Goal: Task Accomplishment & Management: Manage account settings

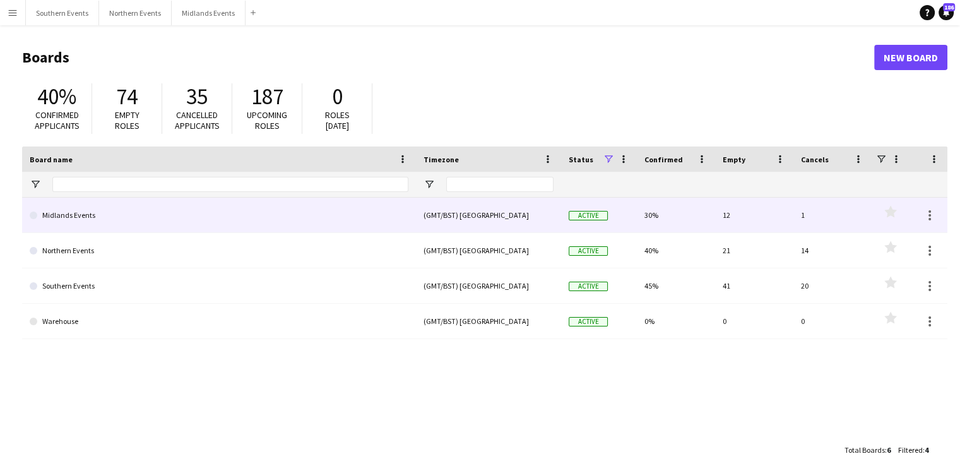
click at [50, 230] on link "Midlands Events" at bounding box center [219, 215] width 379 height 35
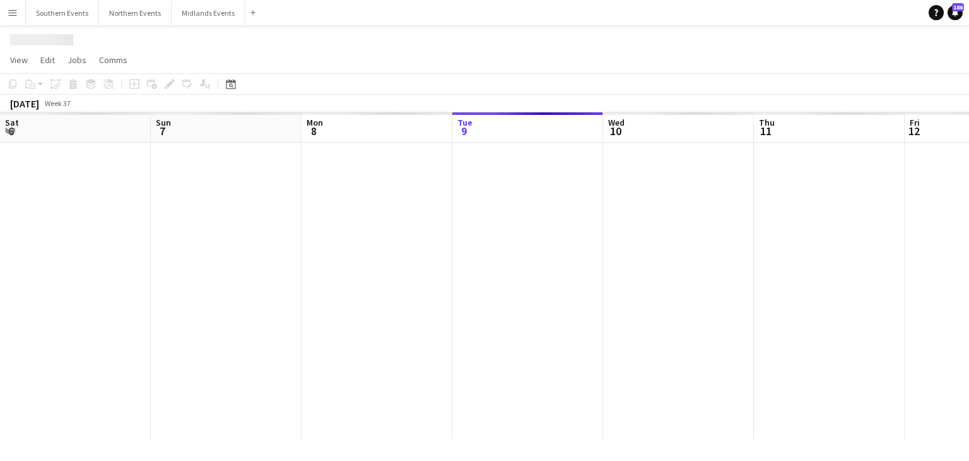
scroll to position [0, 302]
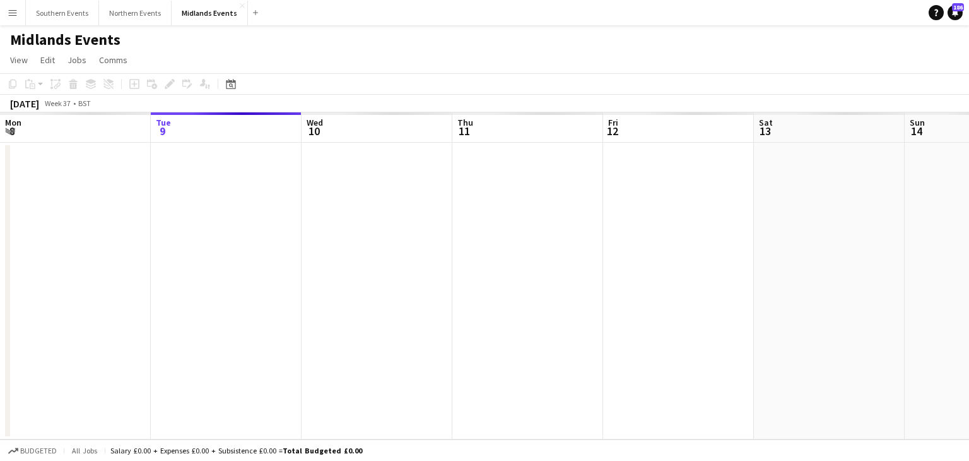
click at [69, 266] on div at bounding box center [603, 291] width 1810 height 297
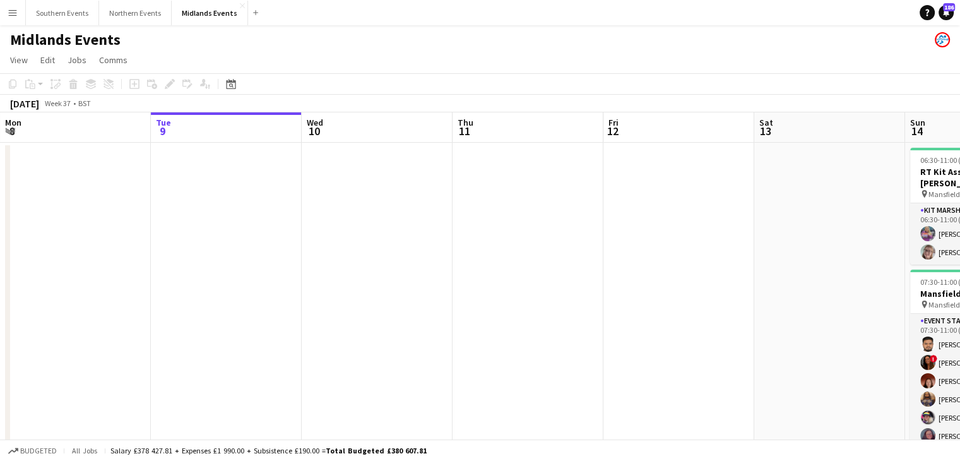
click at [45, 36] on h1 "Midlands Events" at bounding box center [65, 39] width 110 height 19
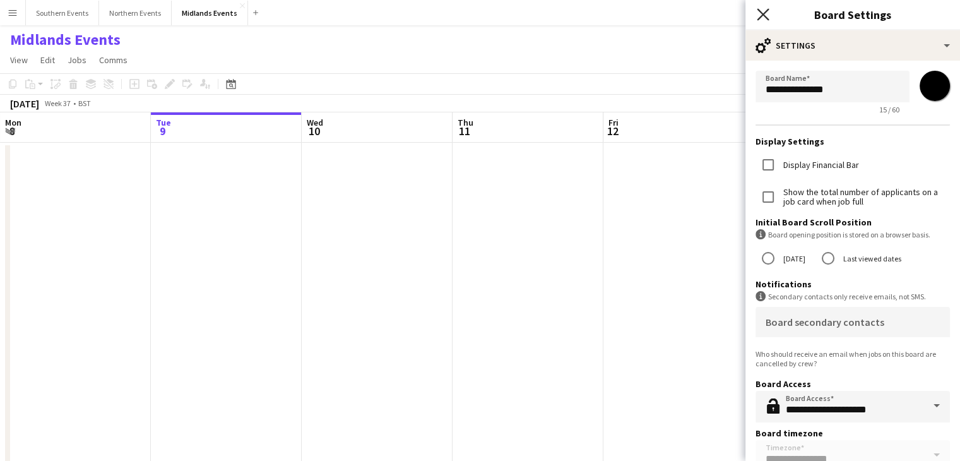
click at [761, 13] on icon at bounding box center [763, 14] width 12 height 12
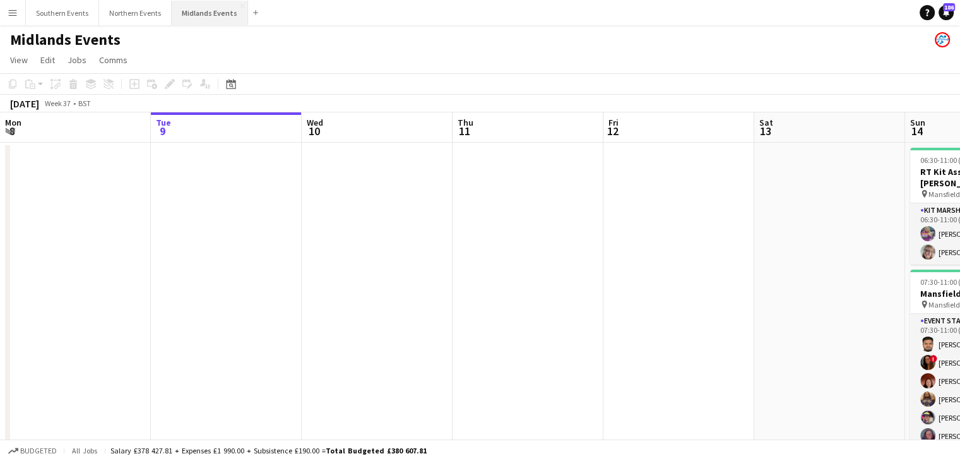
click at [174, 20] on button "Midlands Events Close" at bounding box center [210, 13] width 76 height 25
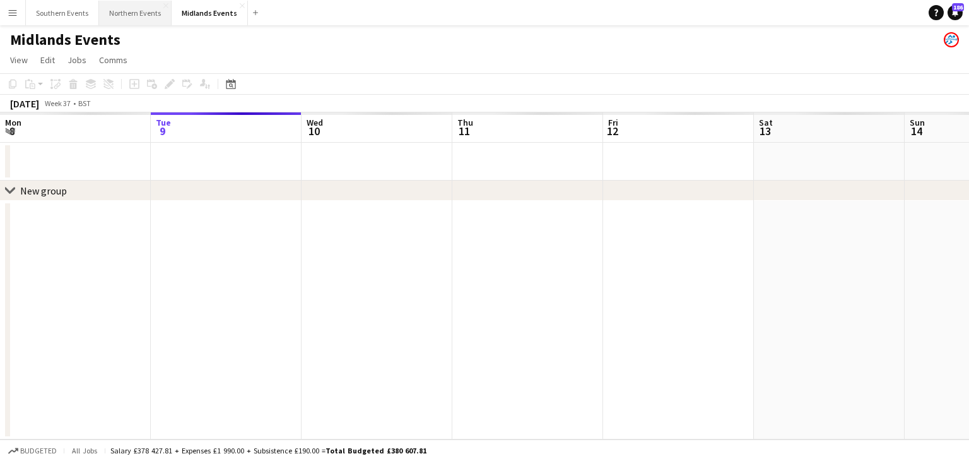
click at [151, 13] on button "Northern Events Close" at bounding box center [135, 13] width 73 height 25
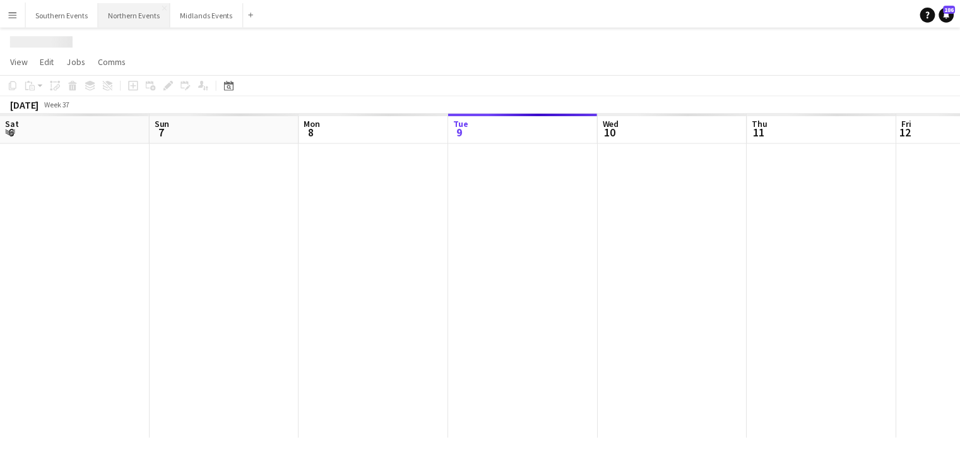
scroll to position [0, 302]
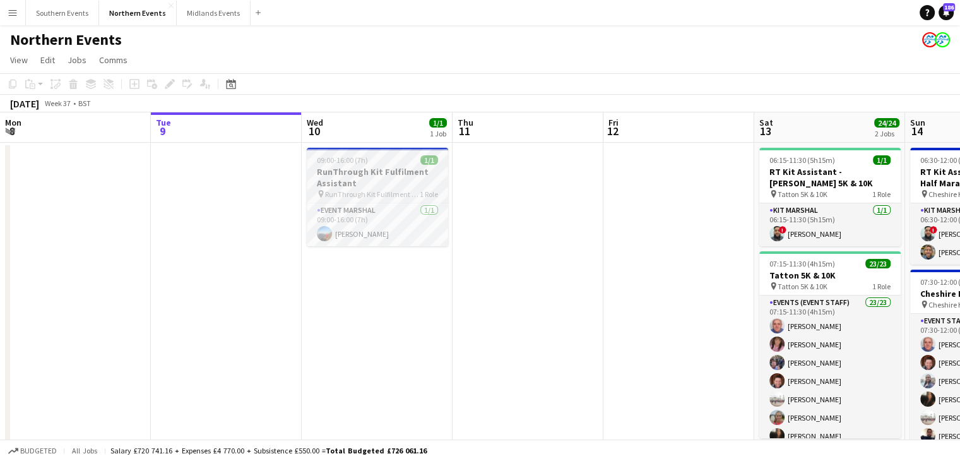
click at [389, 175] on h3 "RunThrough Kit Fulfilment Assistant" at bounding box center [377, 177] width 141 height 23
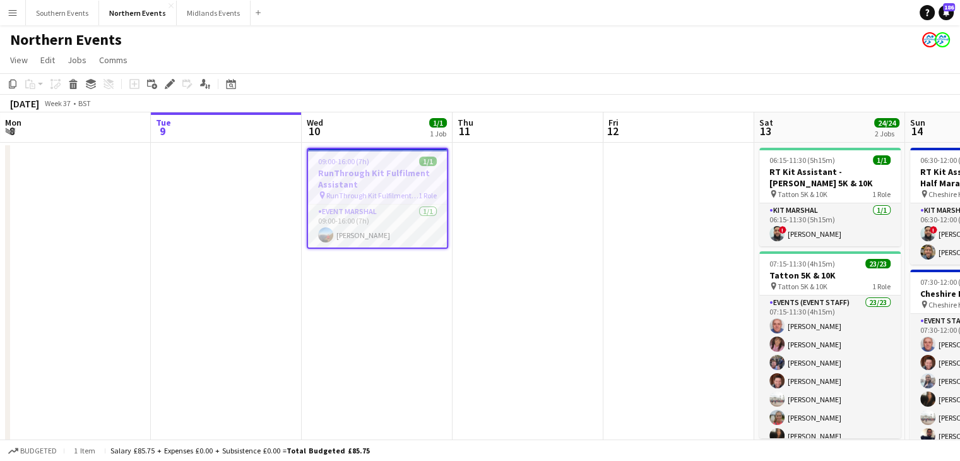
click at [3, 84] on app-toolbar "Copy Paste Paste Ctrl+V Paste with crew Ctrl+Shift+V Paste linked Job [GEOGRAPH…" at bounding box center [480, 83] width 960 height 21
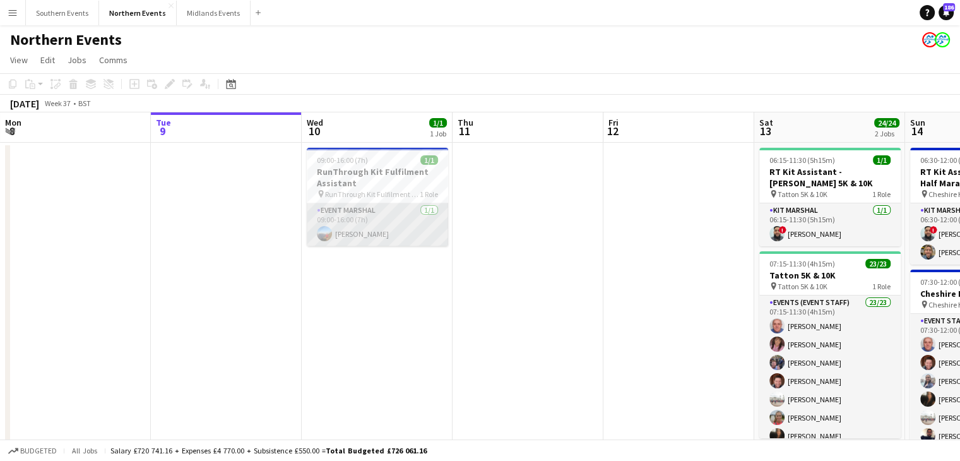
click at [381, 205] on app-card-role "Event Marshal [DATE] 09:00-16:00 (7h) [PERSON_NAME]" at bounding box center [377, 224] width 141 height 43
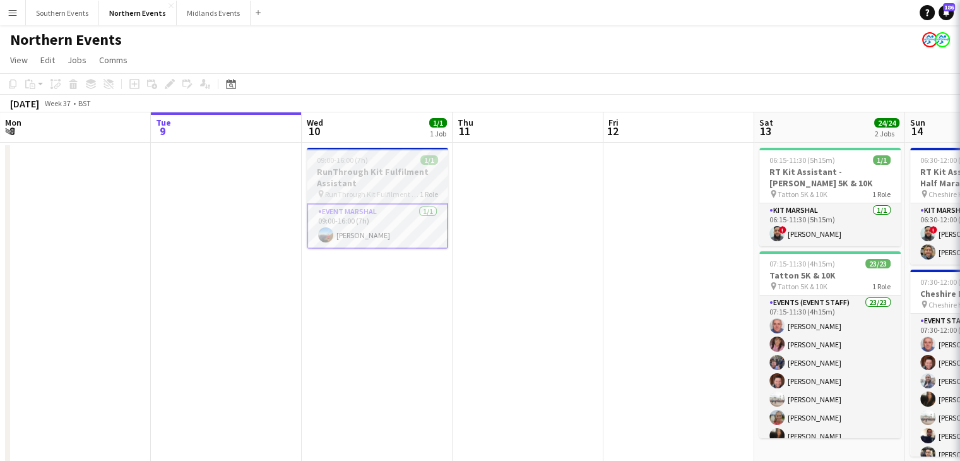
click at [364, 182] on h3 "RunThrough Kit Fulfilment Assistant" at bounding box center [377, 177] width 141 height 23
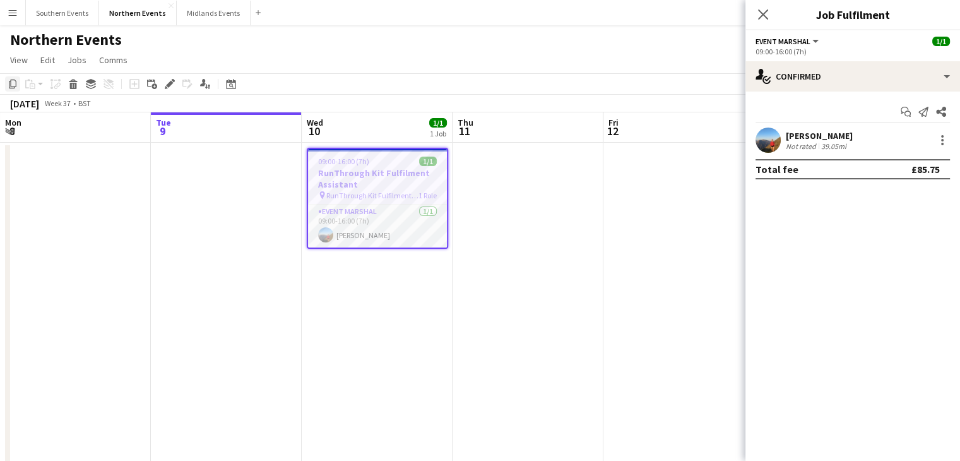
click at [10, 84] on icon at bounding box center [13, 84] width 8 height 9
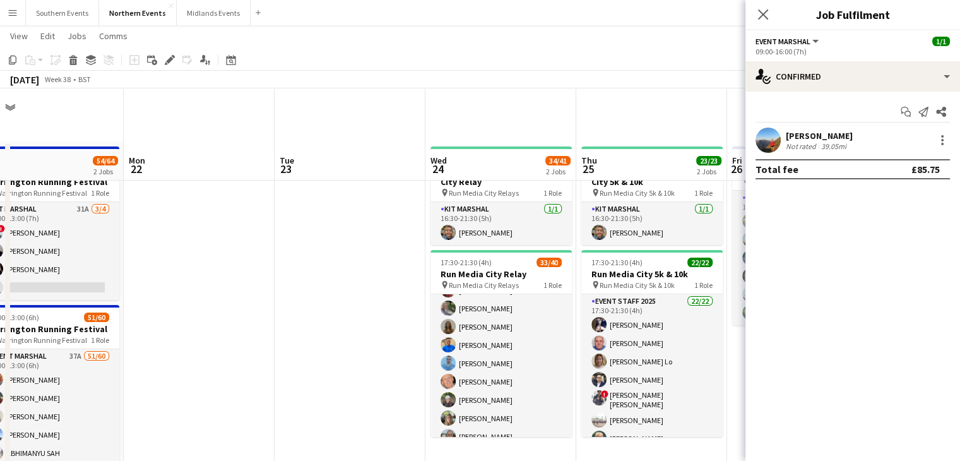
scroll to position [293, 0]
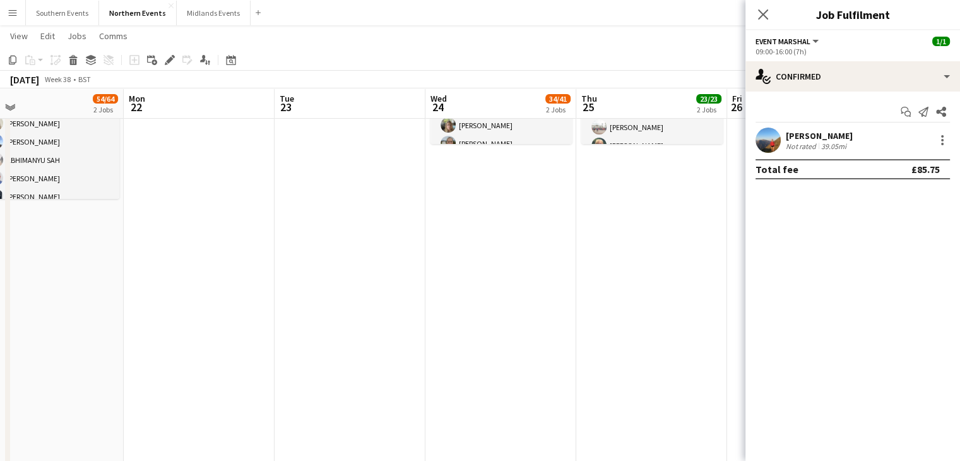
click at [480, 220] on app-date-cell "16:30-21:30 (5h) 1/1 RT Kit Assistant - Run Media City Relay pin Run Media City…" at bounding box center [500, 333] width 151 height 969
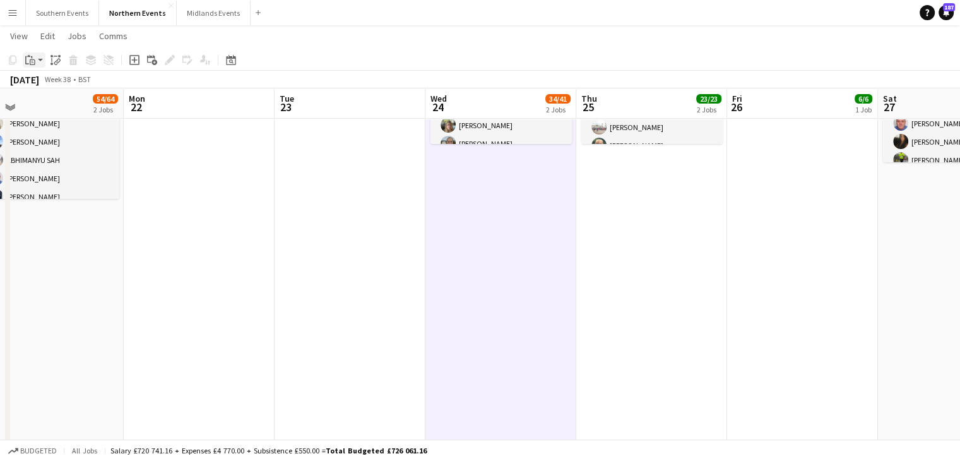
click at [31, 66] on div "Paste" at bounding box center [30, 59] width 15 height 15
click at [45, 86] on link "Paste Ctrl+V" at bounding box center [92, 83] width 119 height 11
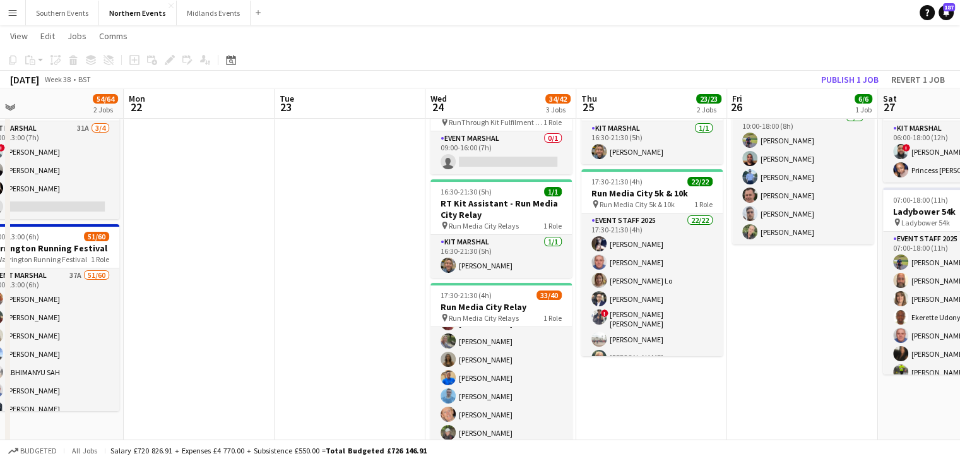
scroll to position [0, 0]
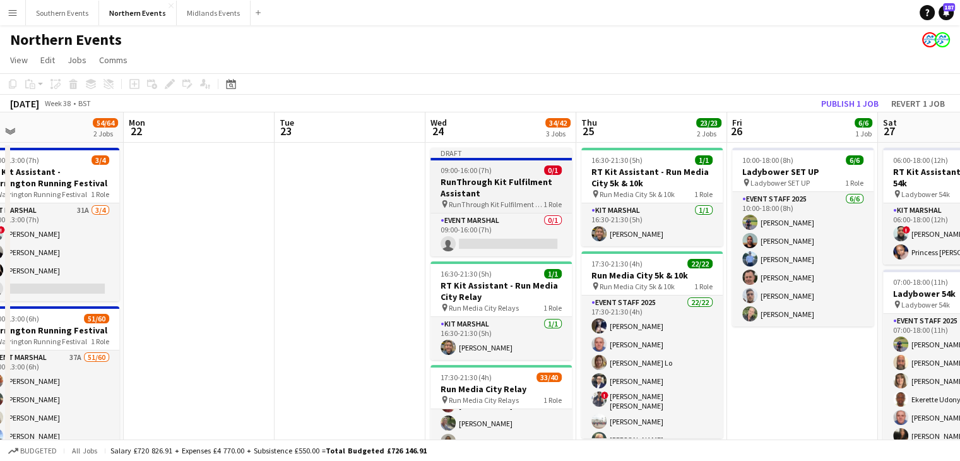
click at [499, 183] on h3 "RunThrough Kit Fulfilment Assistant" at bounding box center [500, 187] width 141 height 23
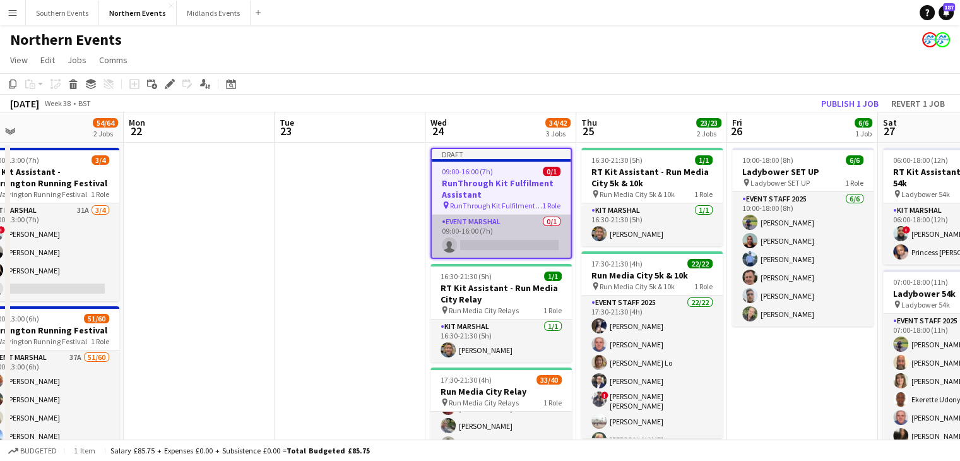
click at [445, 245] on app-card-role "Event Marshal 0/1 09:00-16:00 (7h) single-neutral-actions" at bounding box center [501, 236] width 139 height 43
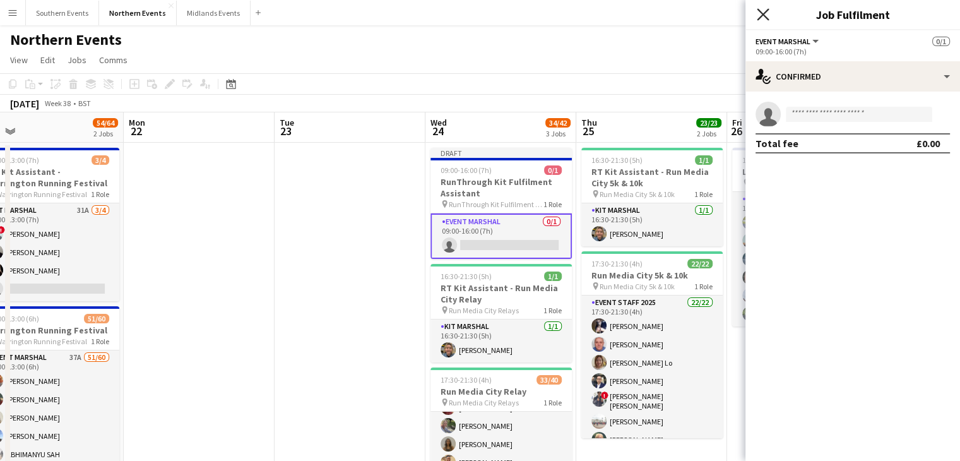
click at [767, 8] on icon "Close pop-in" at bounding box center [763, 14] width 12 height 12
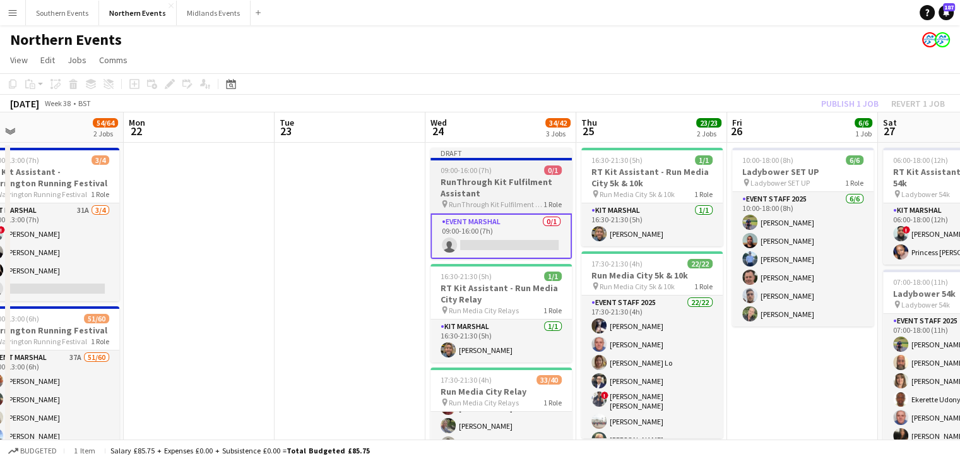
click at [485, 203] on span "RunThrough Kit Fulfilment Assistant" at bounding box center [496, 203] width 95 height 9
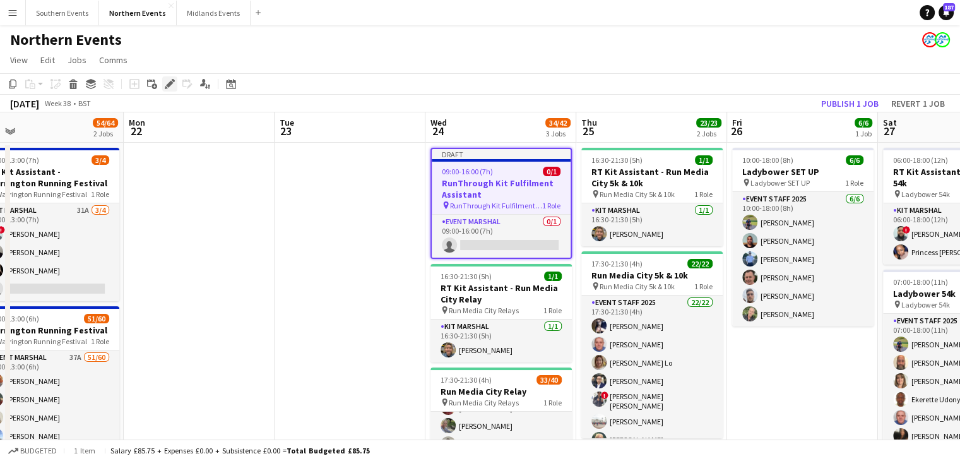
click at [170, 84] on icon at bounding box center [169, 84] width 7 height 7
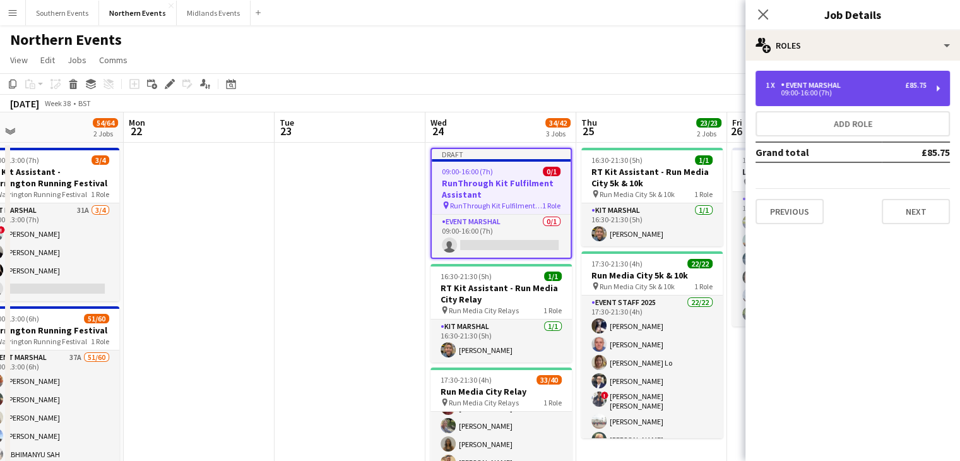
click at [892, 92] on div "09:00-16:00 (7h)" at bounding box center [846, 93] width 161 height 6
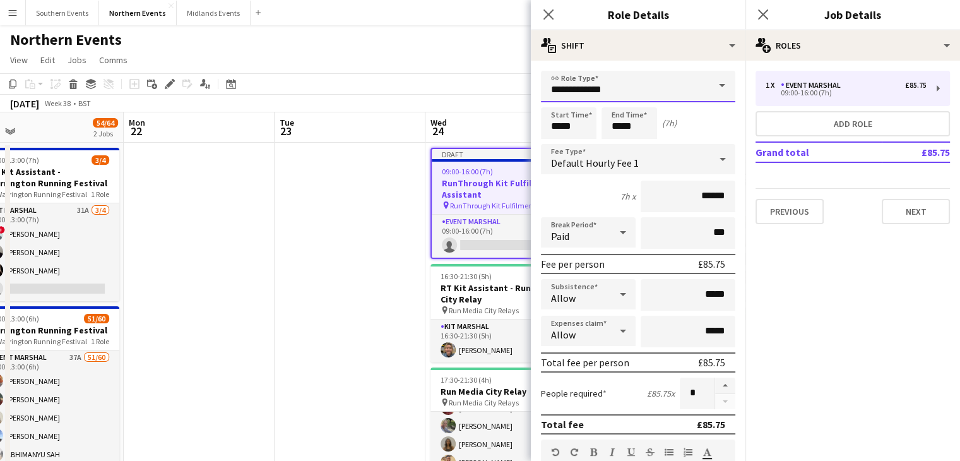
click at [583, 97] on input "**********" at bounding box center [638, 87] width 194 height 32
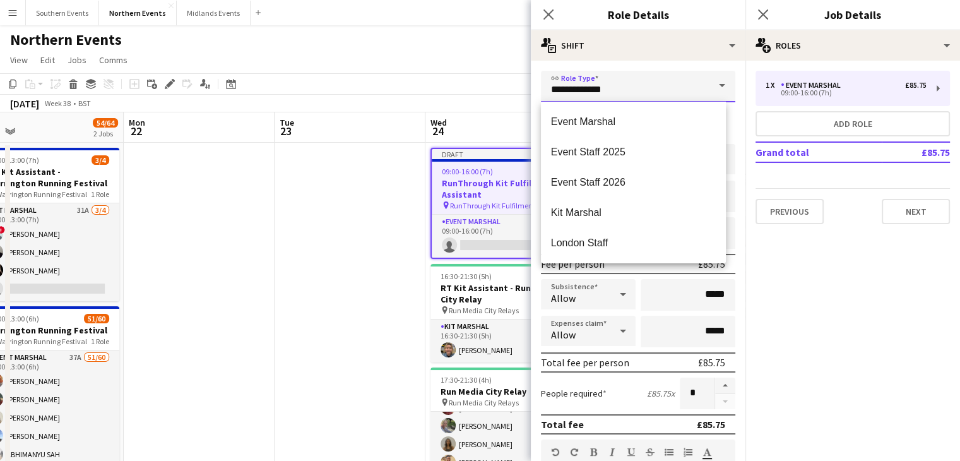
click at [649, 93] on input "**********" at bounding box center [638, 87] width 194 height 32
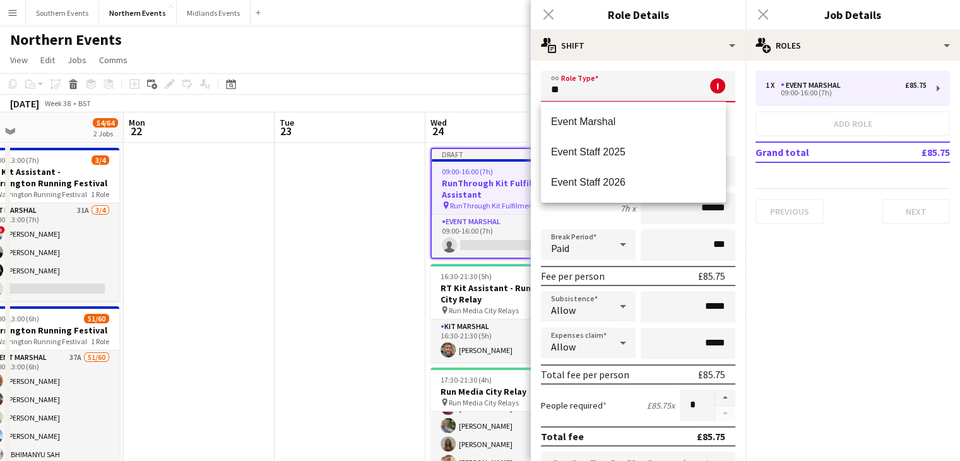
type input "*"
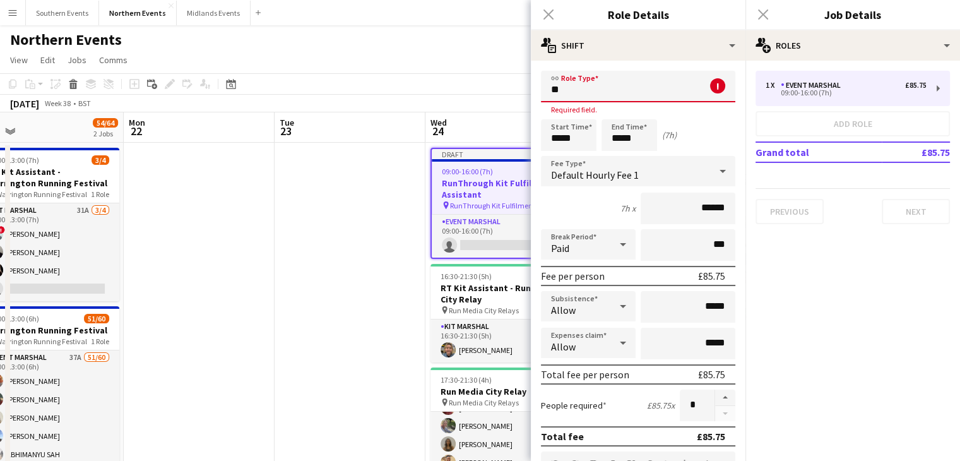
type input "*"
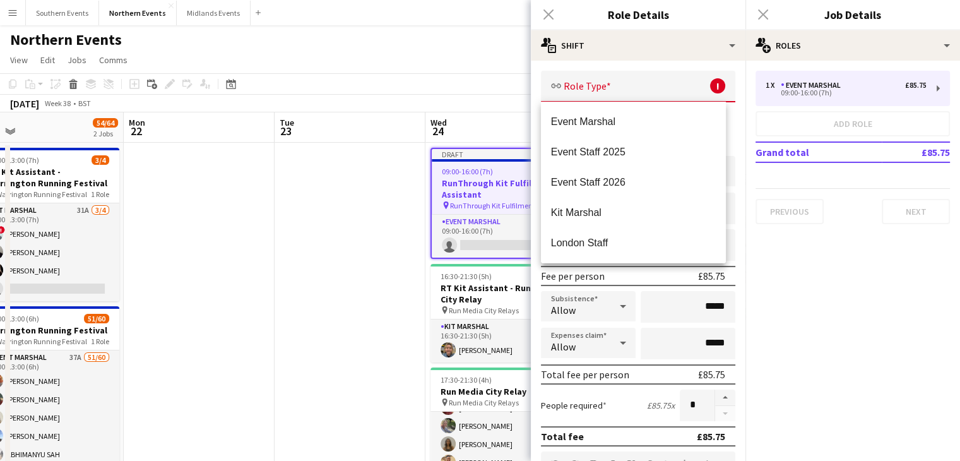
click at [548, 23] on div "Close pop-in" at bounding box center [548, 14] width 35 height 29
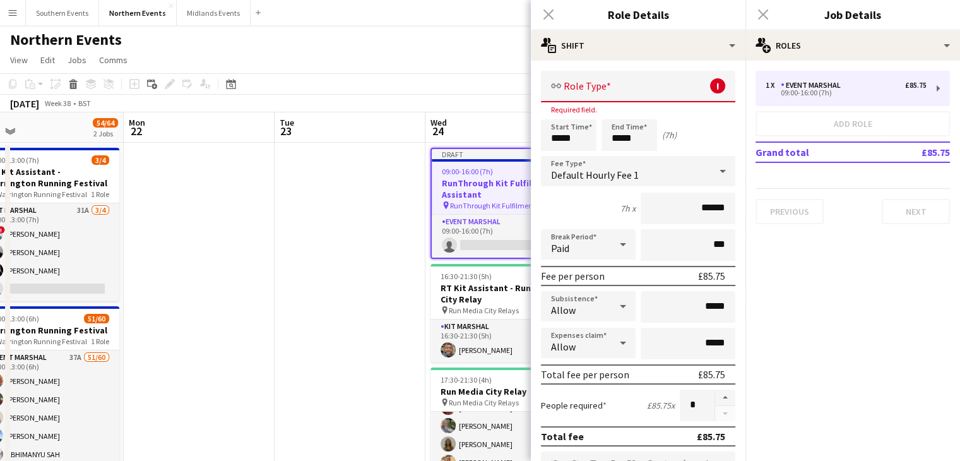
click at [543, 15] on div "Close pop-in" at bounding box center [548, 14] width 35 height 29
click at [759, 18] on div "Close pop-in" at bounding box center [762, 14] width 35 height 29
click at [616, 84] on input "text" at bounding box center [638, 87] width 194 height 32
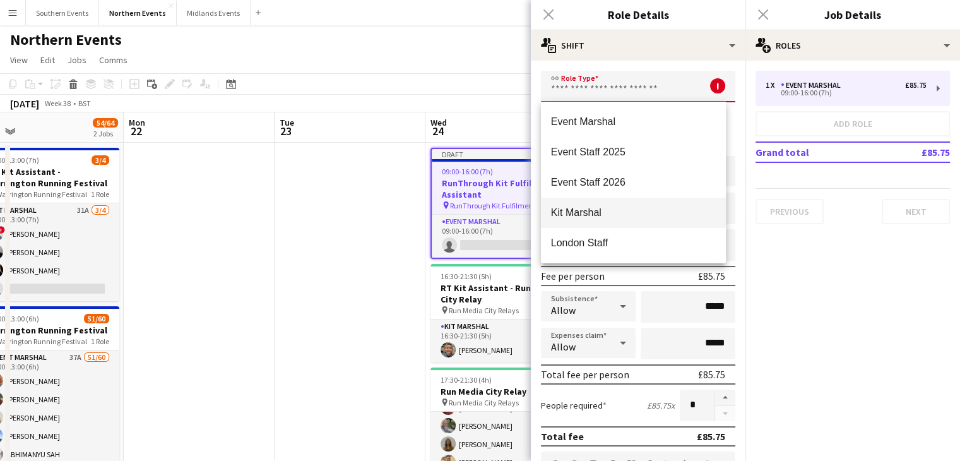
click at [594, 209] on span "Kit Marshal" at bounding box center [633, 212] width 165 height 12
type input "**********"
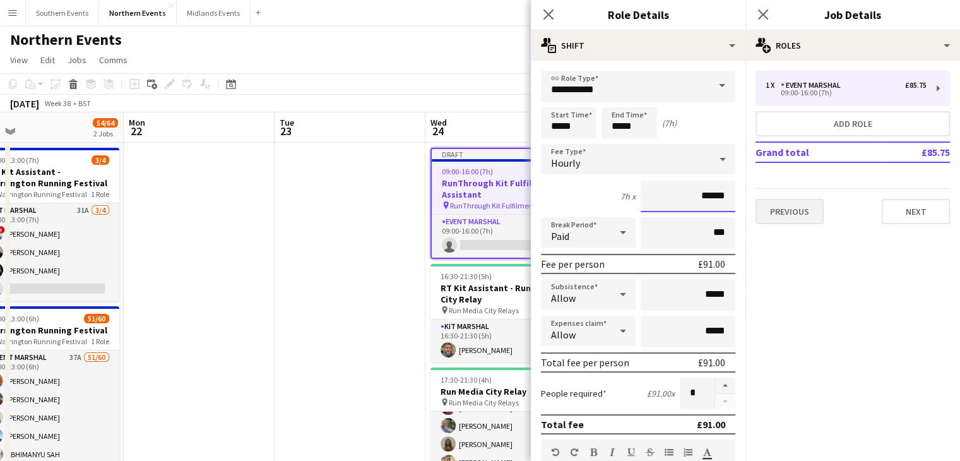
drag, startPoint x: 683, startPoint y: 197, endPoint x: 822, endPoint y: 206, distance: 139.2
click at [714, 199] on input "******" at bounding box center [688, 196] width 95 height 32
type input "**"
type input "******"
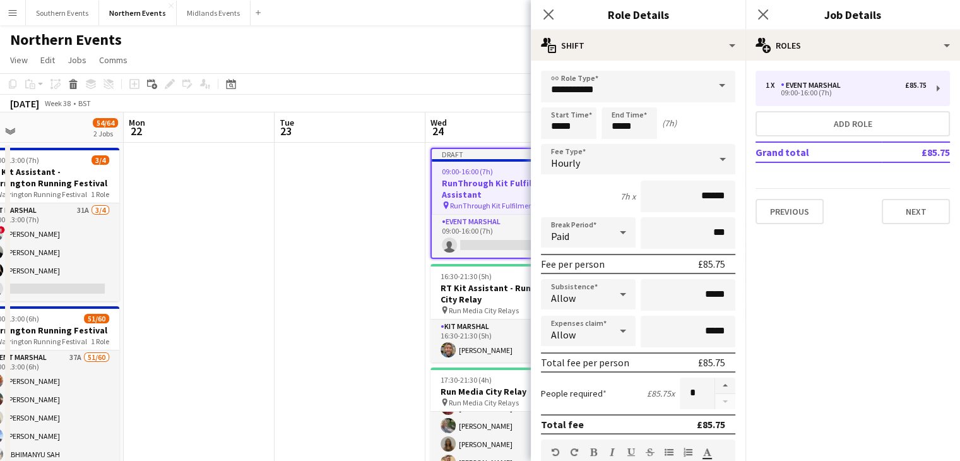
click at [575, 196] on div "7h x ******" at bounding box center [638, 196] width 194 height 32
click at [577, 122] on input "*****" at bounding box center [569, 123] width 56 height 32
type input "*****"
click at [634, 124] on input "*****" at bounding box center [629, 123] width 56 height 32
type input "*****"
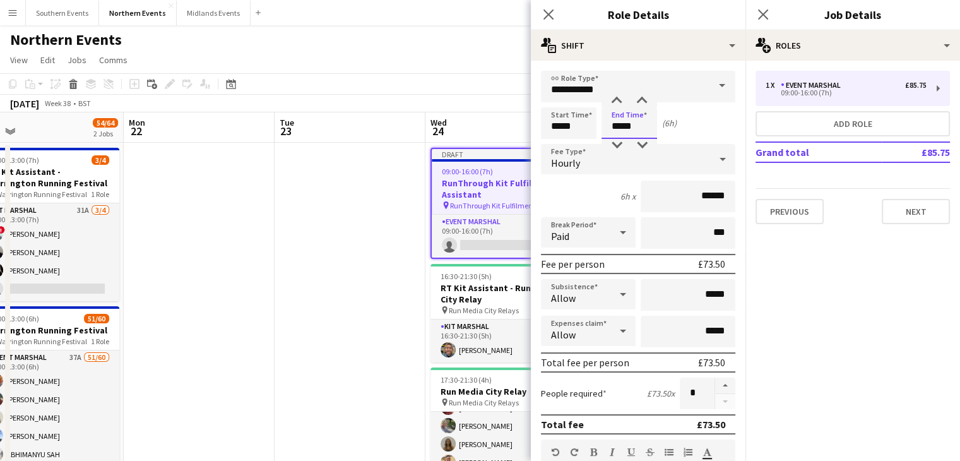
type input "*****"
click at [584, 197] on div "6h x ******" at bounding box center [638, 196] width 194 height 32
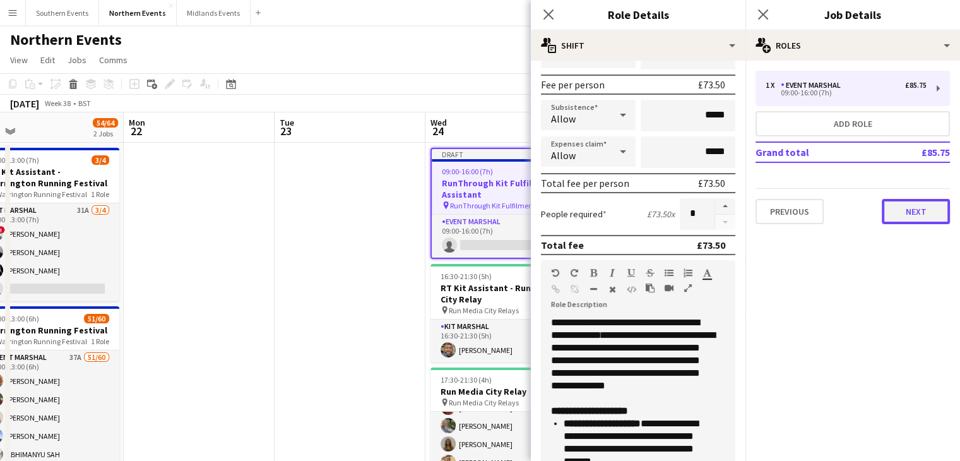
click at [913, 213] on button "Next" at bounding box center [916, 211] width 68 height 25
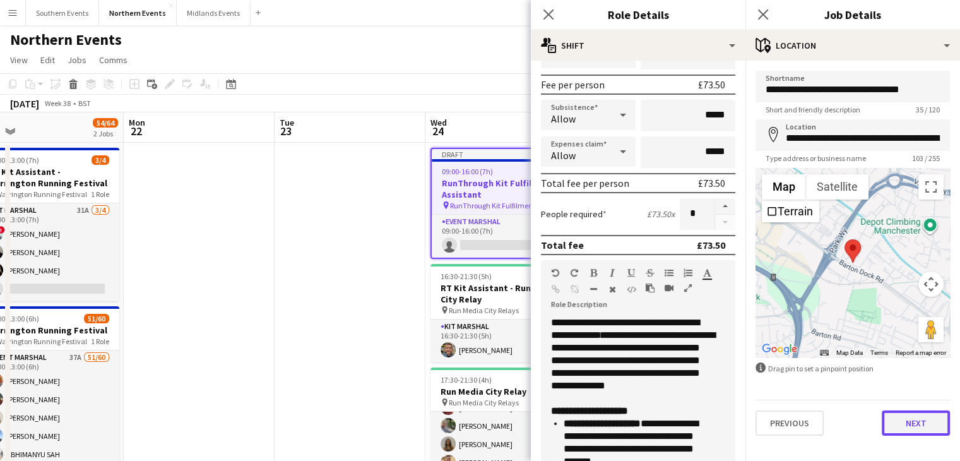
click at [911, 415] on button "Next" at bounding box center [916, 422] width 68 height 25
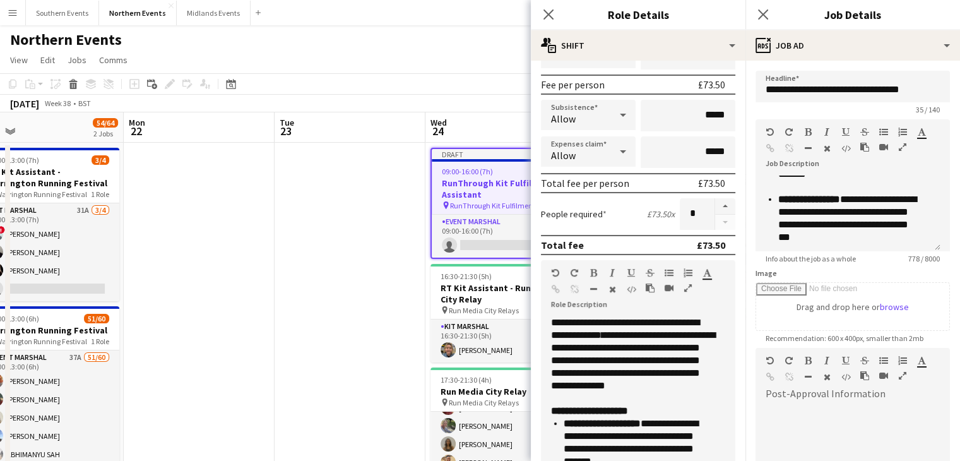
scroll to position [300, 0]
click at [824, 410] on div at bounding box center [852, 442] width 194 height 76
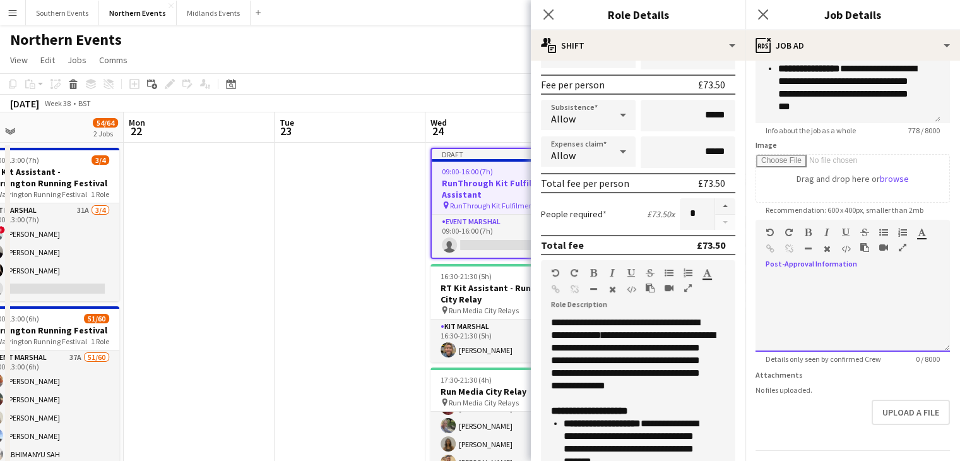
scroll to position [126, 0]
click at [792, 311] on div at bounding box center [852, 316] width 194 height 76
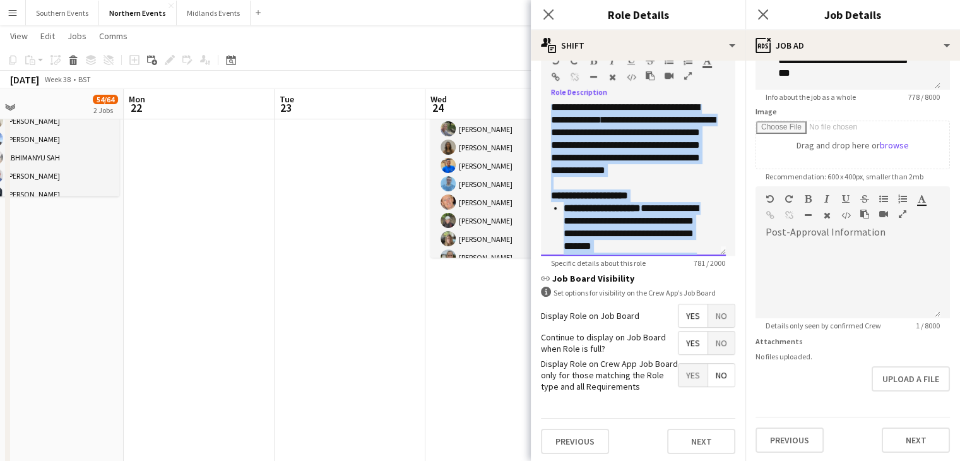
scroll to position [0, 0]
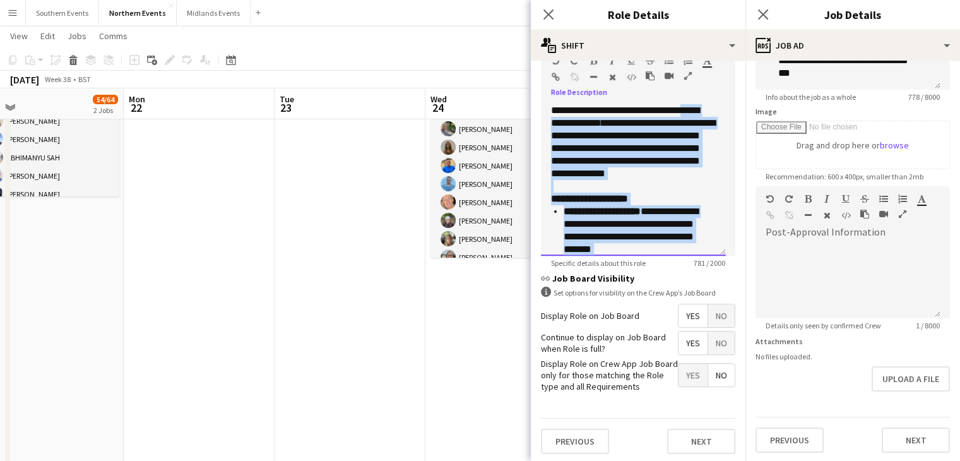
drag, startPoint x: 629, startPoint y: 259, endPoint x: 550, endPoint y: 116, distance: 163.0
click at [550, 116] on div "**********" at bounding box center [633, 179] width 185 height 151
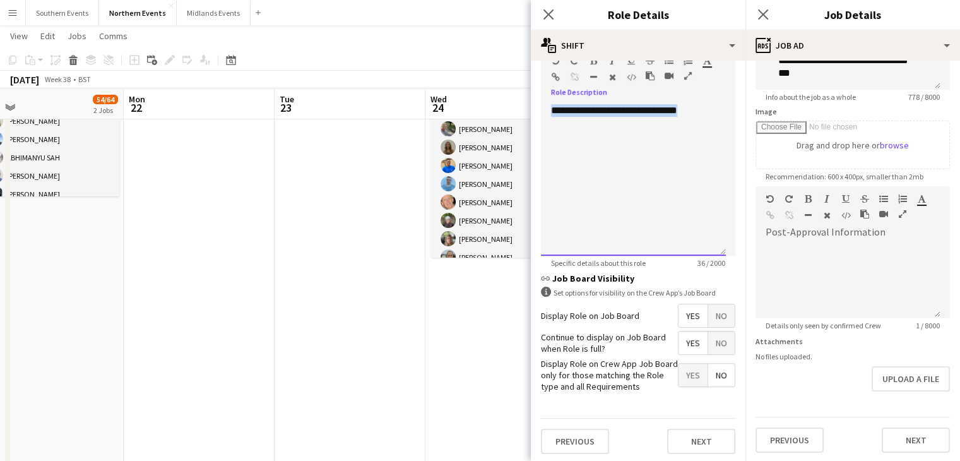
drag, startPoint x: 694, startPoint y: 107, endPoint x: 541, endPoint y: 110, distance: 152.8
click at [541, 110] on div "**********" at bounding box center [633, 179] width 185 height 151
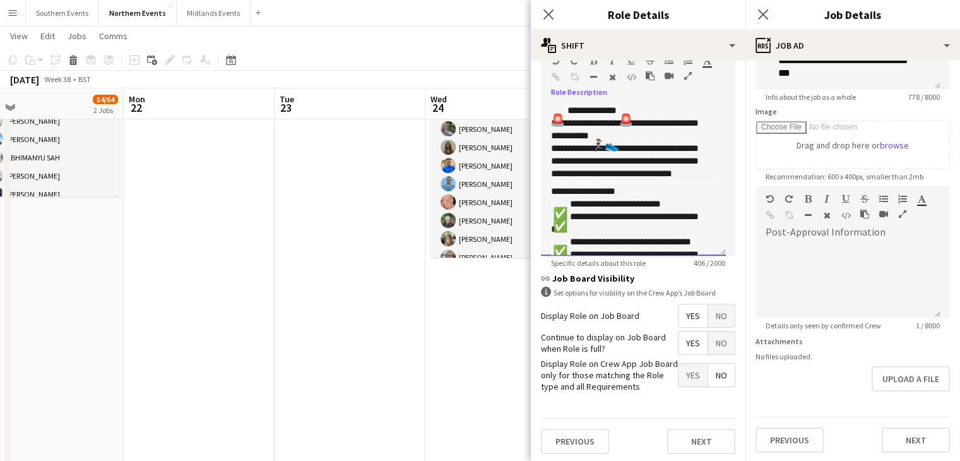
click at [565, 112] on span "**********" at bounding box center [592, 109] width 54 height 9
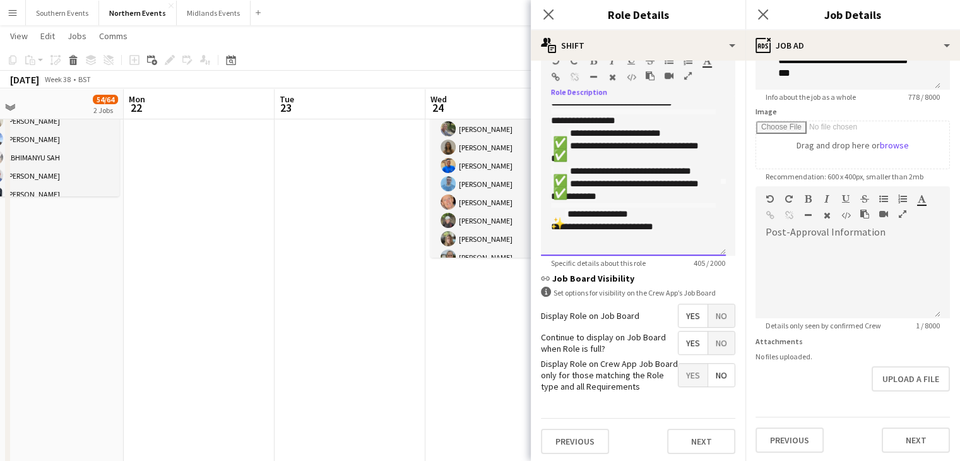
drag, startPoint x: 557, startPoint y: 105, endPoint x: 613, endPoint y: 382, distance: 281.9
click at [613, 382] on form "**********" at bounding box center [638, 71] width 215 height 784
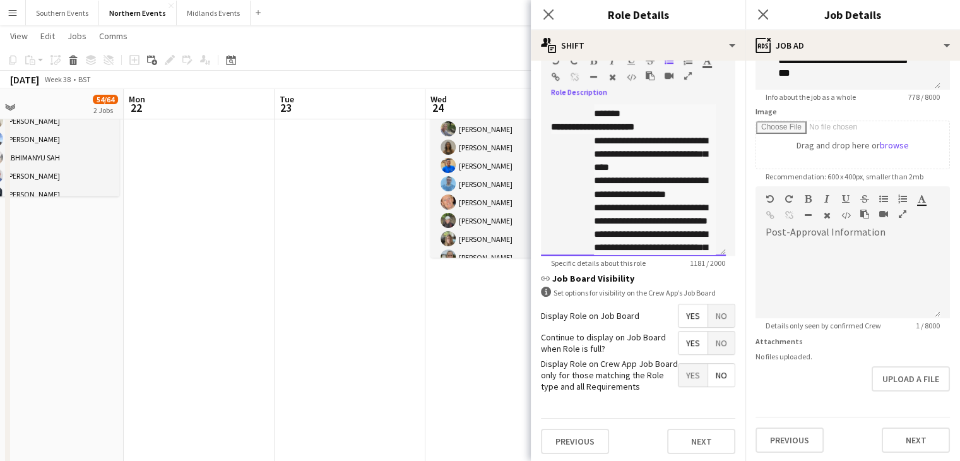
scroll to position [536, 0]
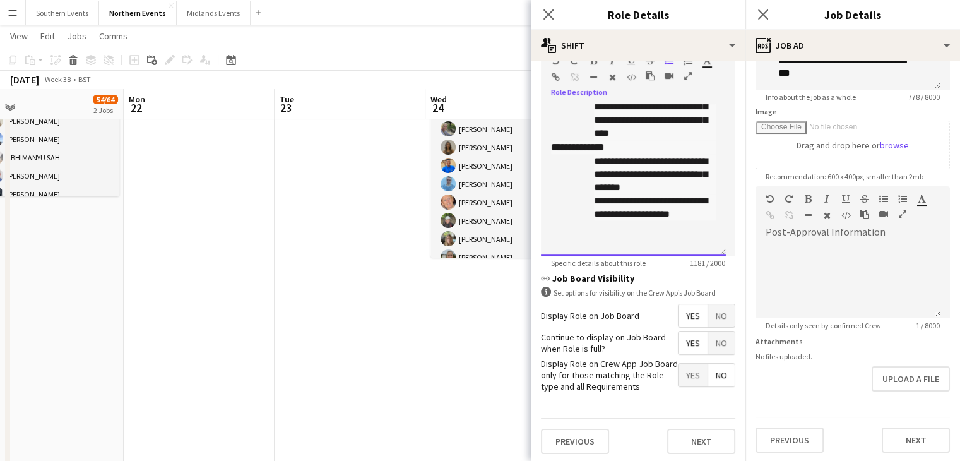
drag, startPoint x: 550, startPoint y: 104, endPoint x: 672, endPoint y: 261, distance: 199.2
click at [672, 261] on app-form-group "**********" at bounding box center [638, 158] width 194 height 220
click at [694, 312] on span "Yes" at bounding box center [692, 315] width 29 height 23
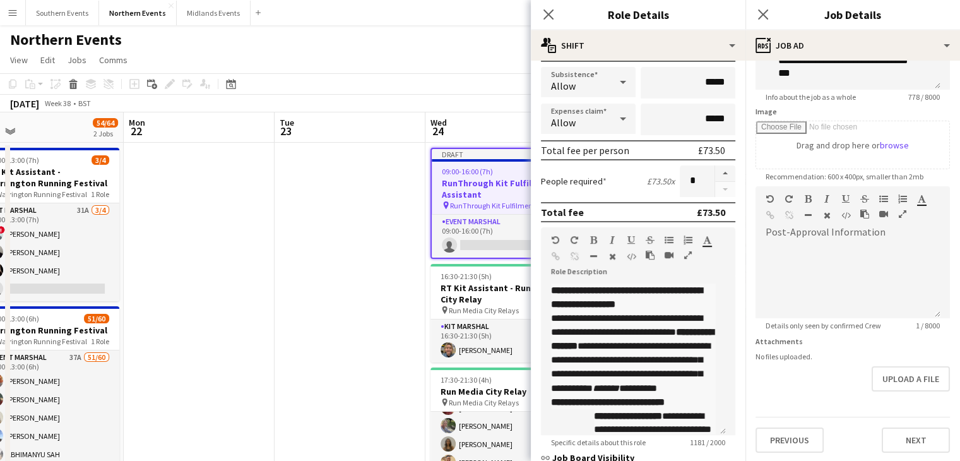
scroll to position [206, 0]
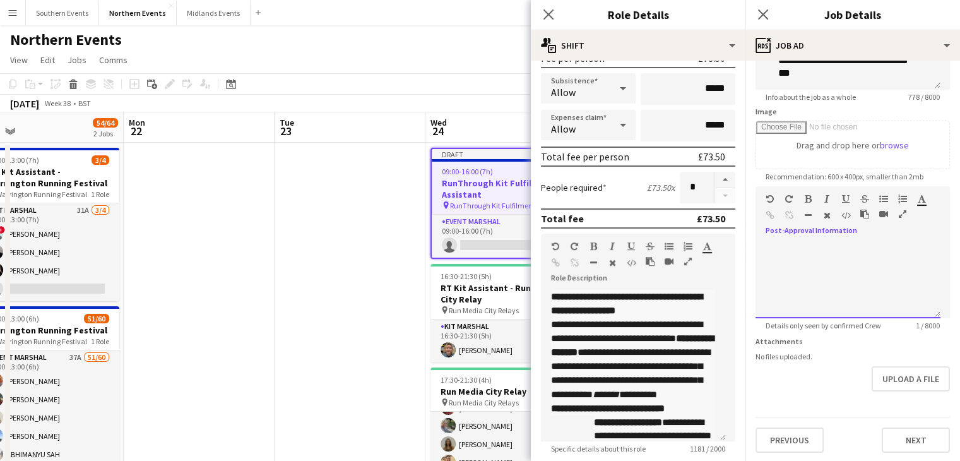
click at [841, 264] on div at bounding box center [847, 280] width 185 height 76
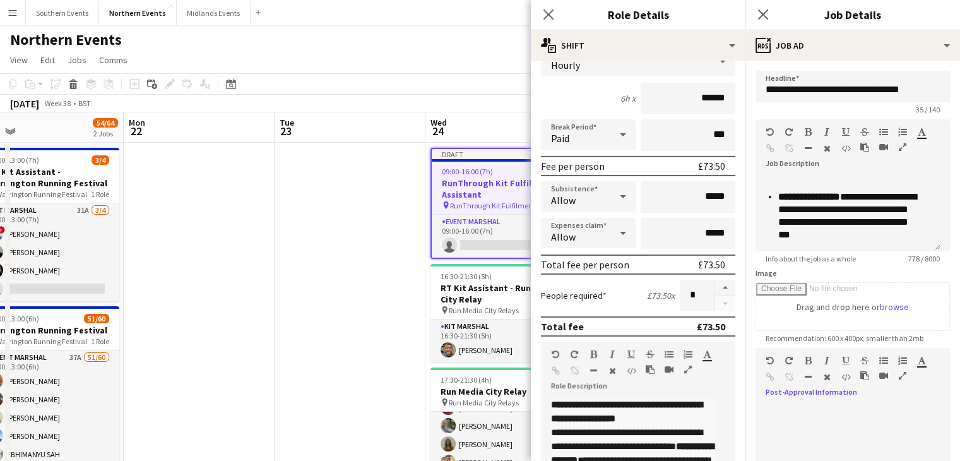
scroll to position [192, 0]
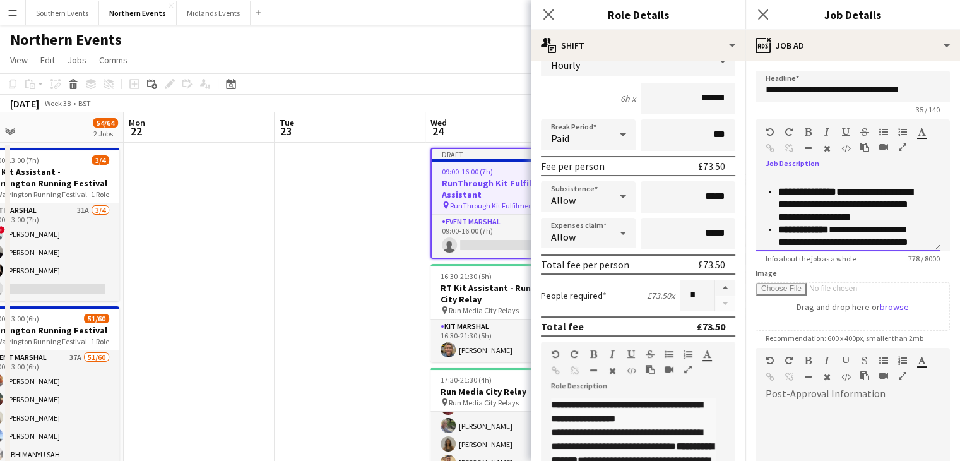
drag, startPoint x: 876, startPoint y: 185, endPoint x: 904, endPoint y: 187, distance: 28.5
click at [904, 186] on p "**********" at bounding box center [849, 160] width 143 height 50
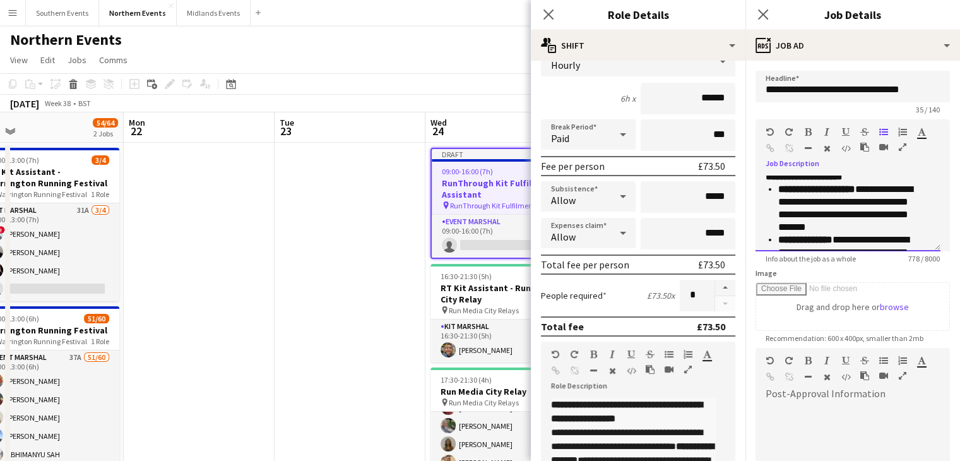
scroll to position [103, 0]
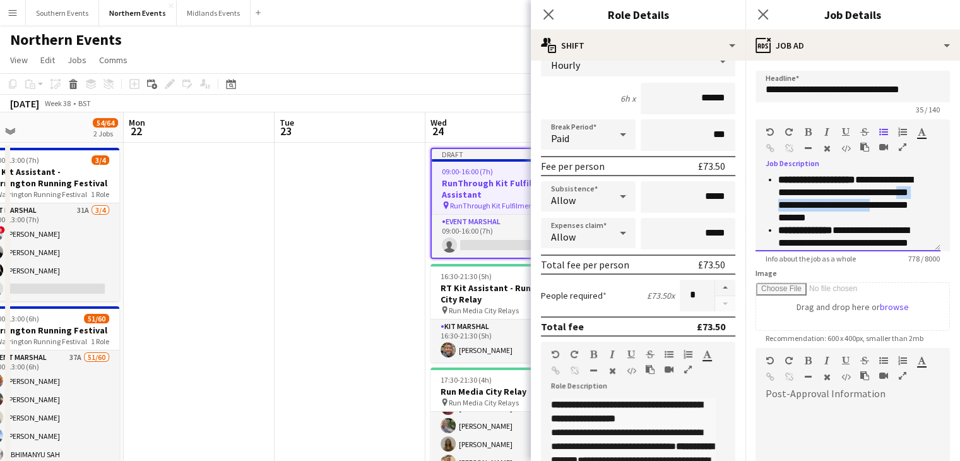
drag, startPoint x: 889, startPoint y: 215, endPoint x: 780, endPoint y: 216, distance: 108.6
click at [780, 216] on p "**********" at bounding box center [849, 199] width 143 height 50
click at [807, 202] on p "**********" at bounding box center [849, 193] width 143 height 38
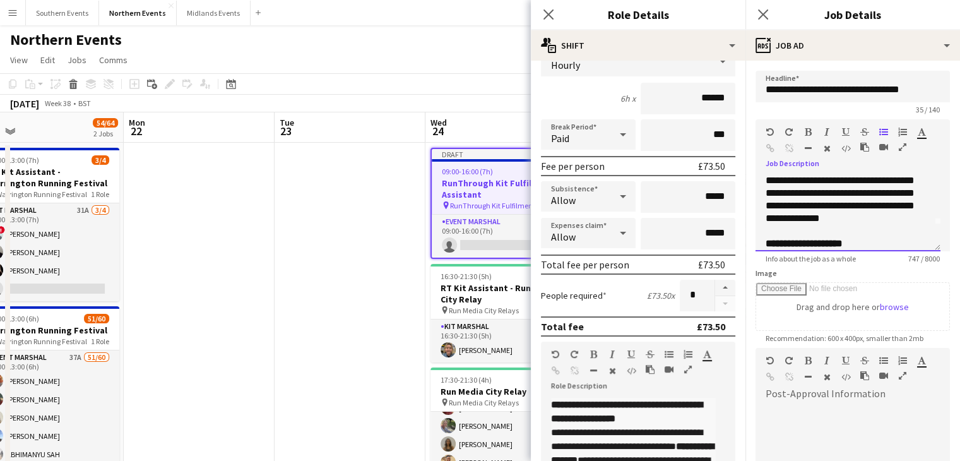
scroll to position [0, 0]
click at [863, 213] on span "**********" at bounding box center [848, 219] width 164 height 60
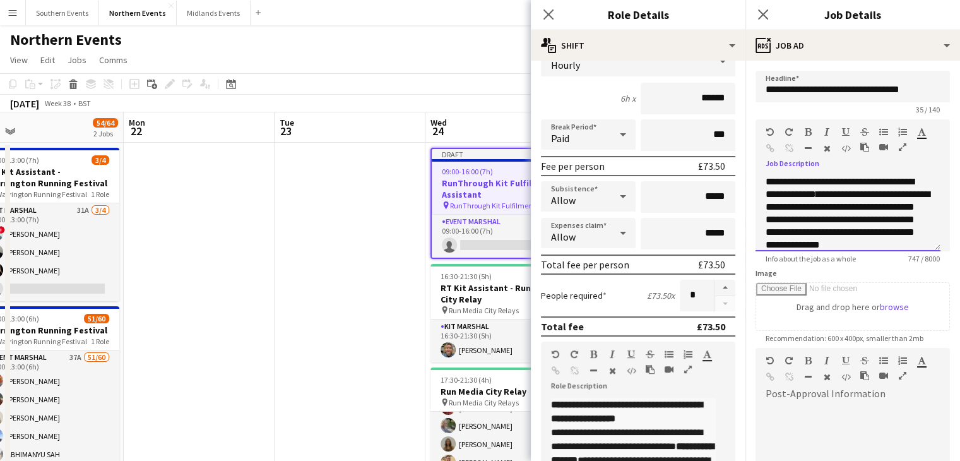
click at [871, 204] on span "**********" at bounding box center [848, 219] width 164 height 60
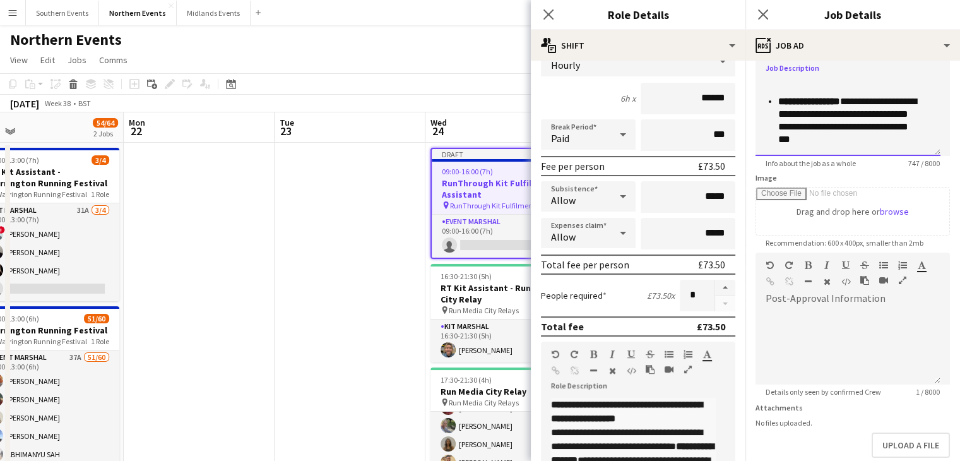
scroll to position [97, 0]
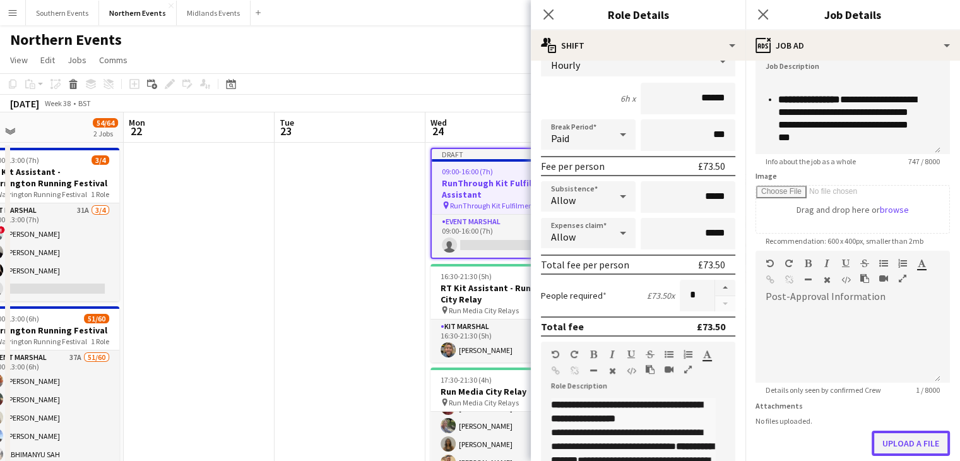
click at [887, 435] on button "Upload a file" at bounding box center [911, 442] width 78 height 25
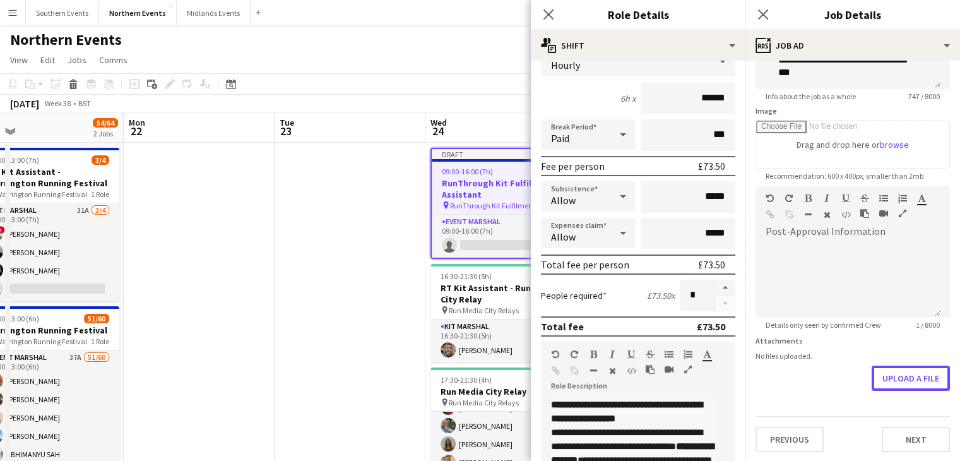
scroll to position [159, 0]
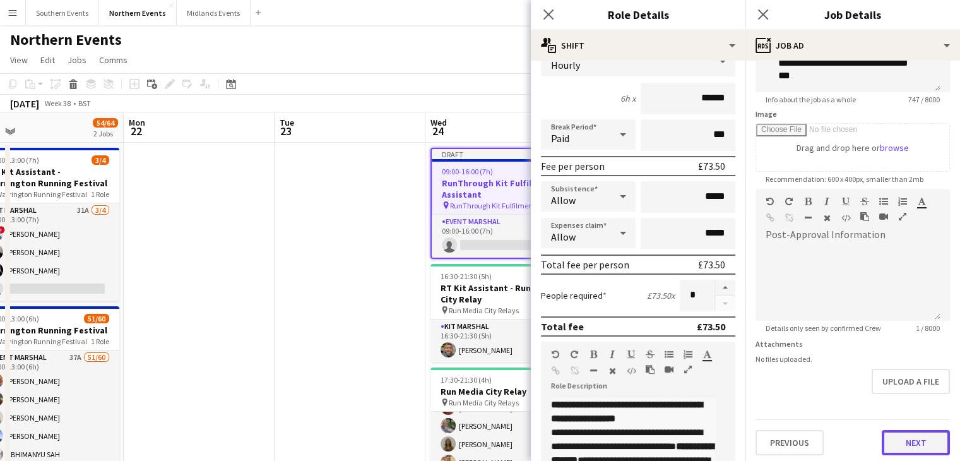
click at [894, 449] on button "Next" at bounding box center [916, 442] width 68 height 25
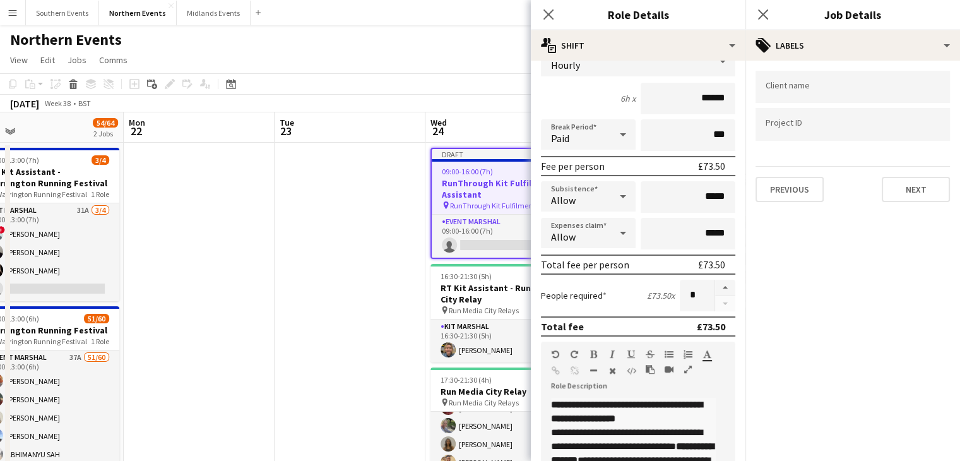
scroll to position [0, 0]
click at [884, 169] on div "Previous Next" at bounding box center [852, 184] width 194 height 36
click at [905, 191] on button "Next" at bounding box center [916, 189] width 68 height 25
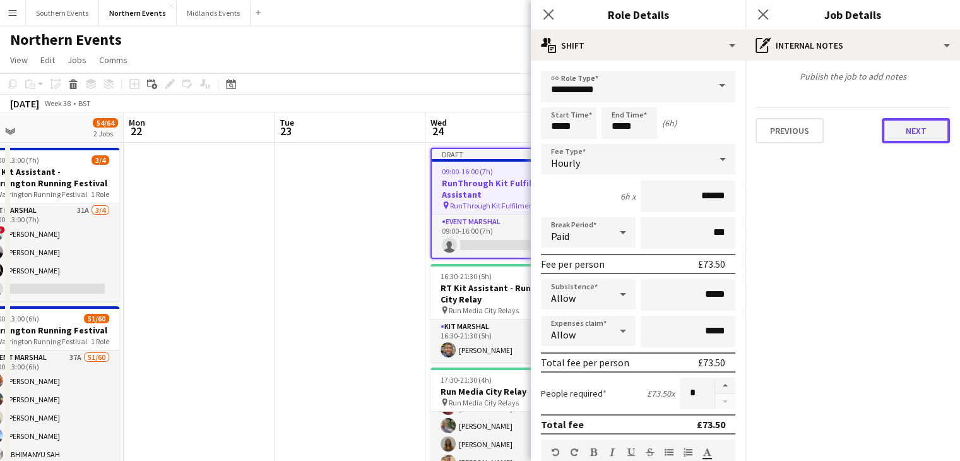
click at [933, 127] on button "Next" at bounding box center [916, 130] width 68 height 25
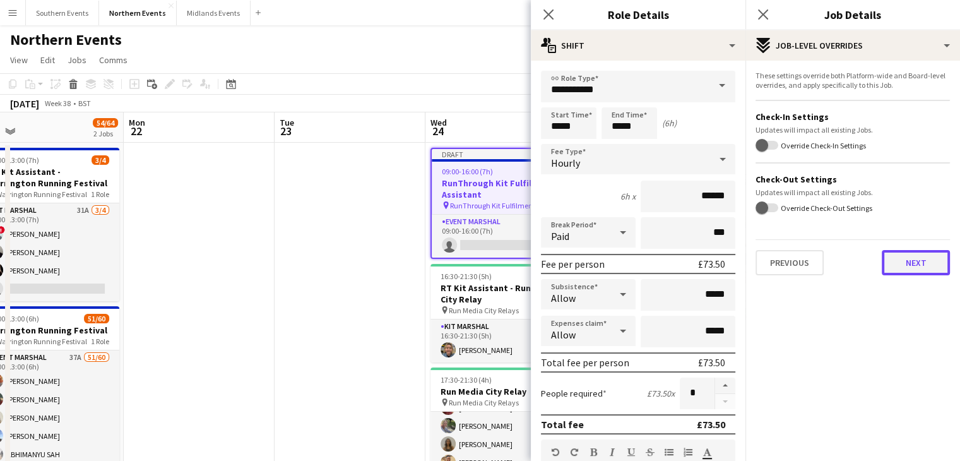
click at [902, 261] on button "Next" at bounding box center [916, 262] width 68 height 25
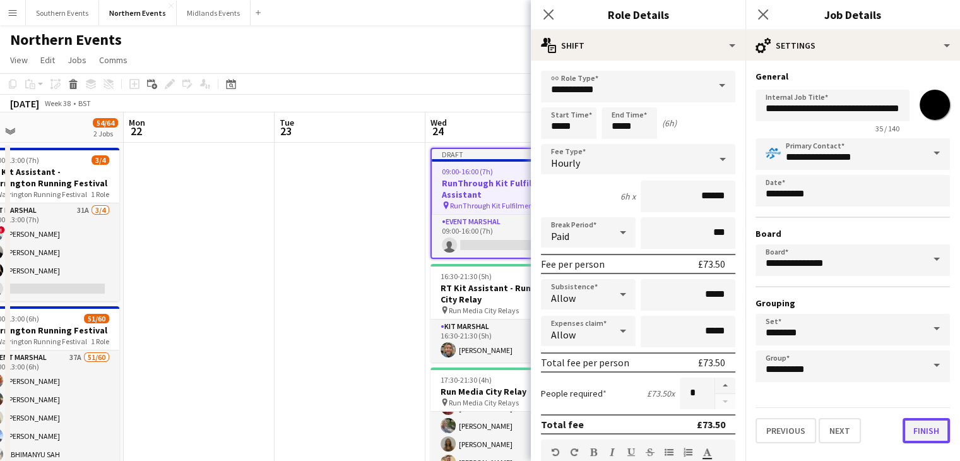
click at [937, 419] on button "Finish" at bounding box center [925, 430] width 47 height 25
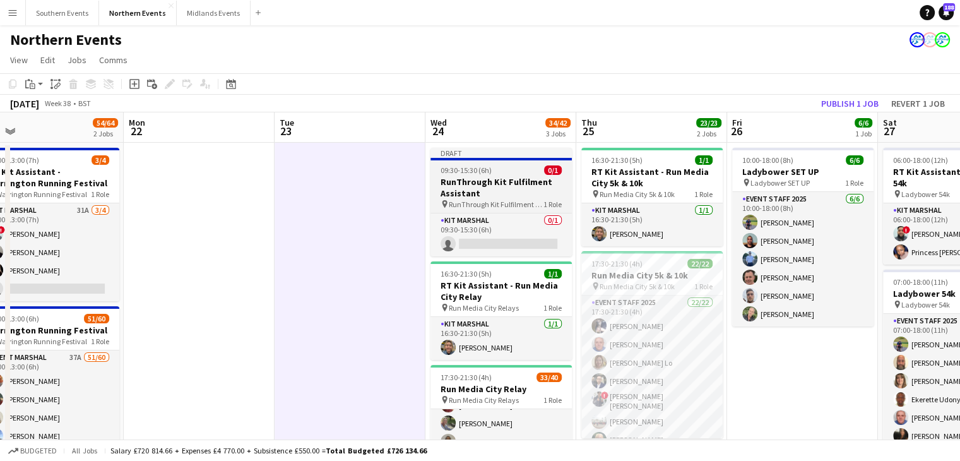
click at [535, 192] on h3 "RunThrough Kit Fulfilment Assistant" at bounding box center [500, 187] width 141 height 23
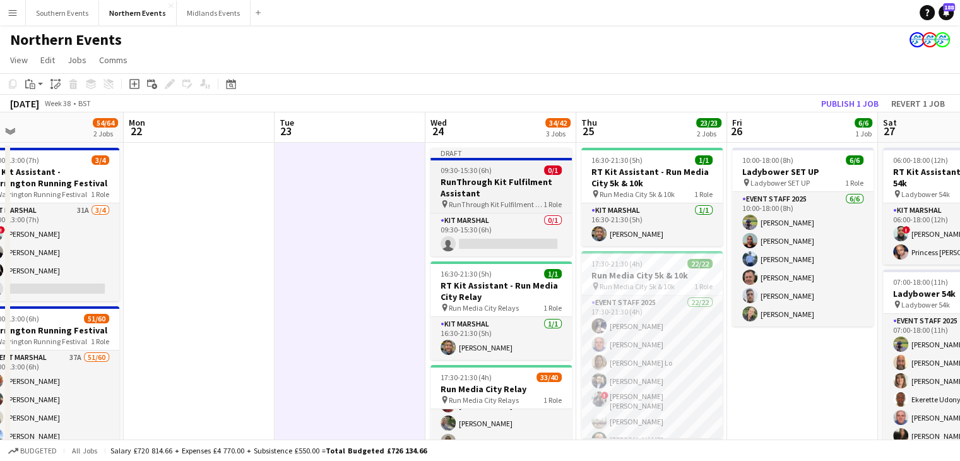
click at [461, 196] on h3 "RunThrough Kit Fulfilment Assistant" at bounding box center [500, 187] width 141 height 23
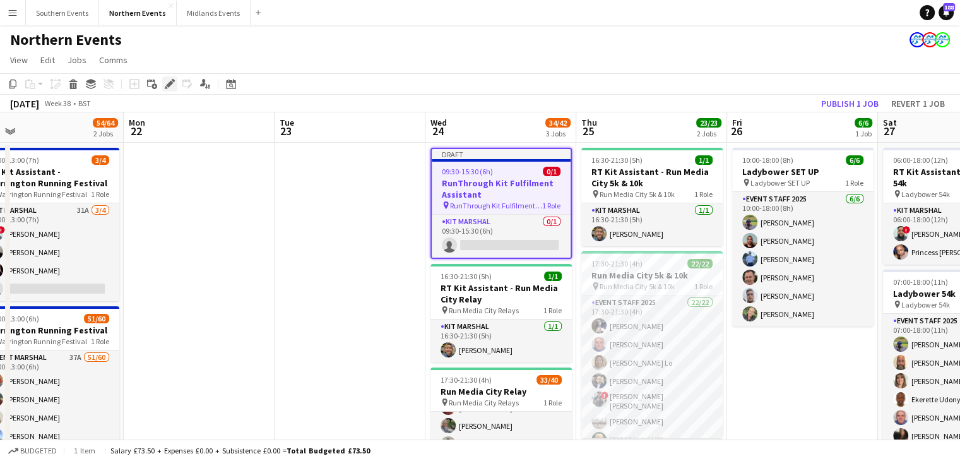
click at [174, 83] on icon "Edit" at bounding box center [170, 84] width 10 height 10
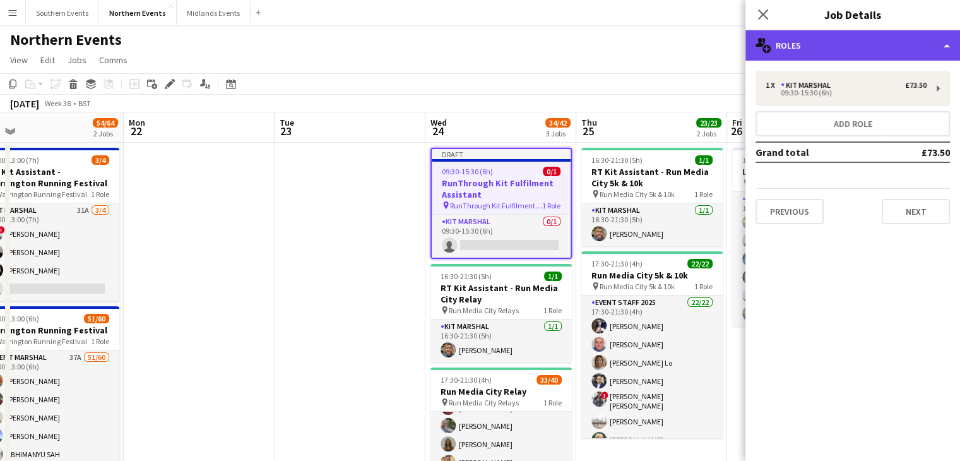
click at [836, 40] on div "multiple-users-add Roles" at bounding box center [852, 45] width 215 height 30
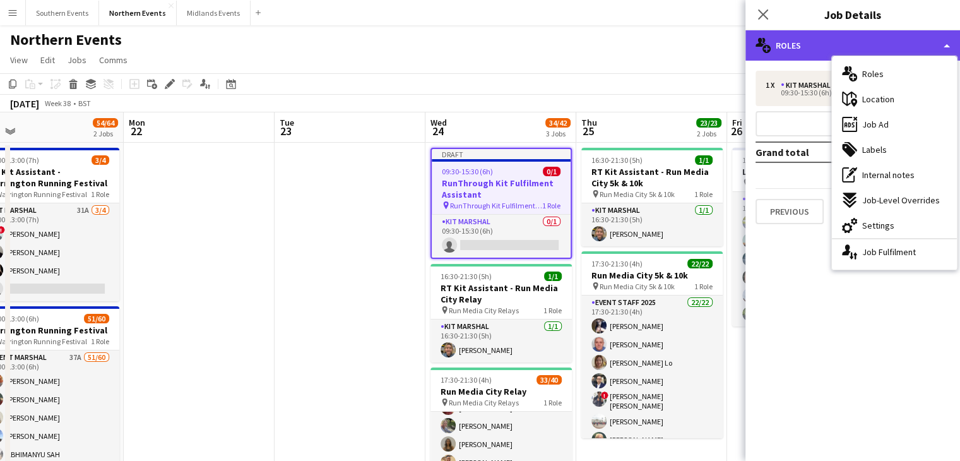
click at [793, 48] on div "multiple-users-add Roles" at bounding box center [852, 45] width 215 height 30
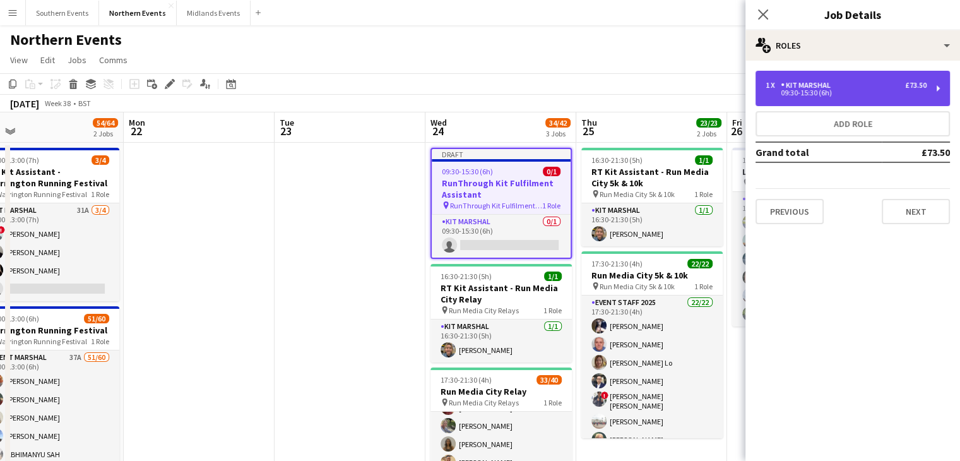
click at [776, 90] on div "09:30-15:30 (6h)" at bounding box center [846, 93] width 161 height 6
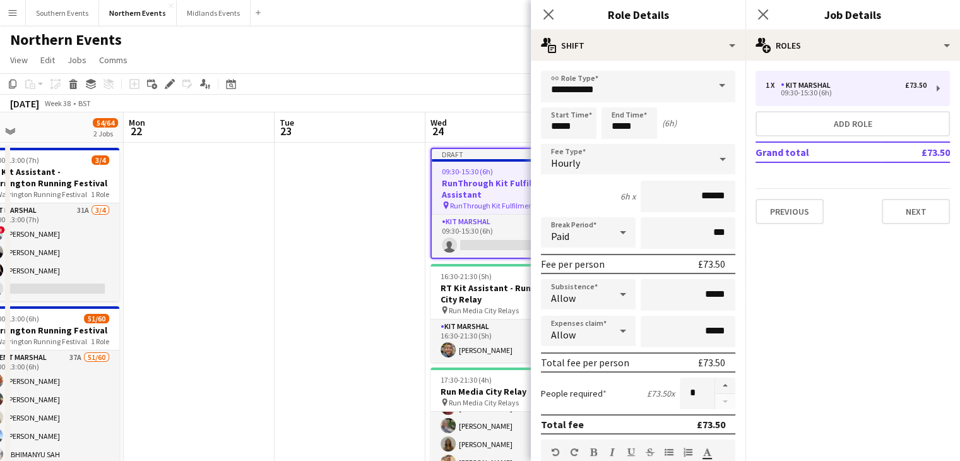
click at [596, 301] on div "Allow" at bounding box center [575, 294] width 69 height 30
click at [581, 367] on mat-option "Don't allow" at bounding box center [586, 361] width 90 height 32
click at [581, 299] on span "Don't allow" at bounding box center [576, 298] width 50 height 13
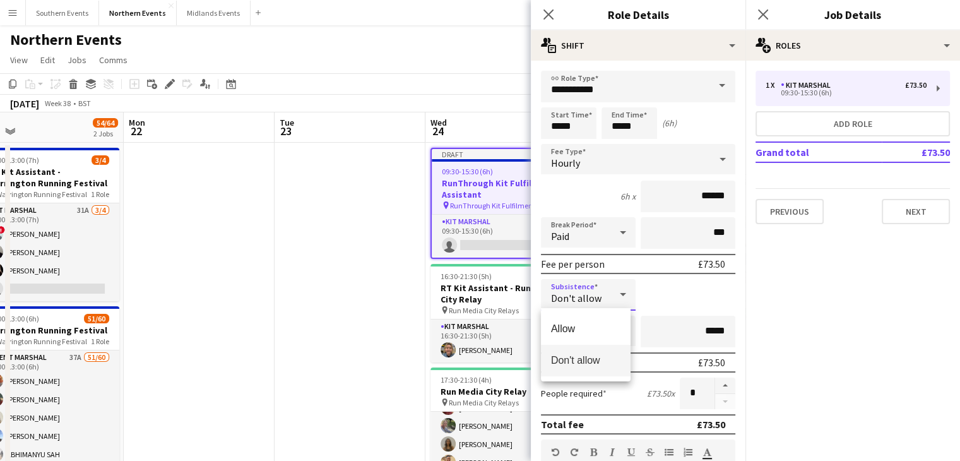
click at [583, 360] on span "Don't allow" at bounding box center [585, 360] width 69 height 12
click at [584, 333] on div "Allow" at bounding box center [575, 331] width 69 height 30
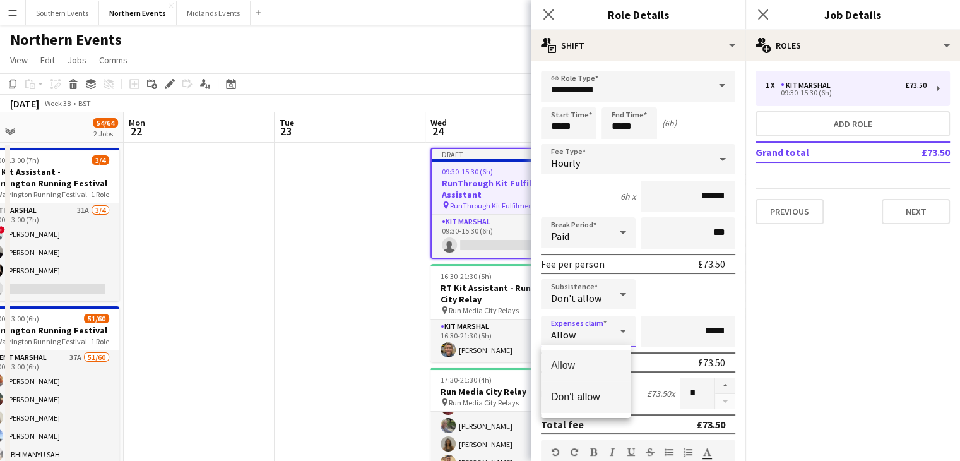
click at [588, 394] on span "Don't allow" at bounding box center [585, 397] width 69 height 12
click at [669, 299] on div "Subsistence Don't allow" at bounding box center [638, 295] width 194 height 32
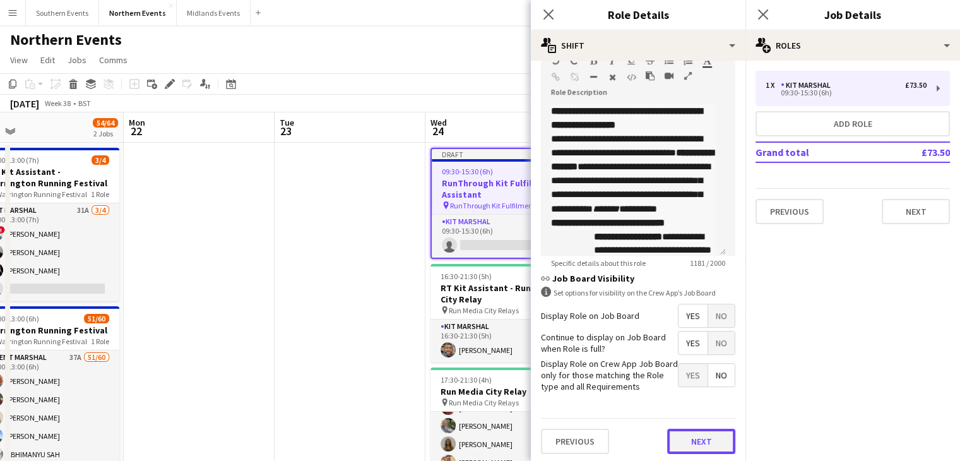
click at [687, 429] on button "Next" at bounding box center [701, 441] width 68 height 25
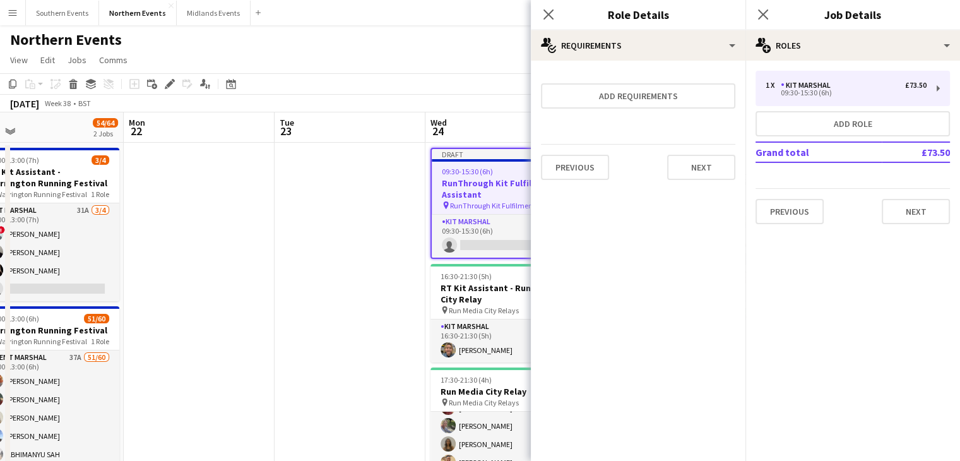
scroll to position [0, 0]
click at [679, 167] on button "Next" at bounding box center [701, 167] width 68 height 25
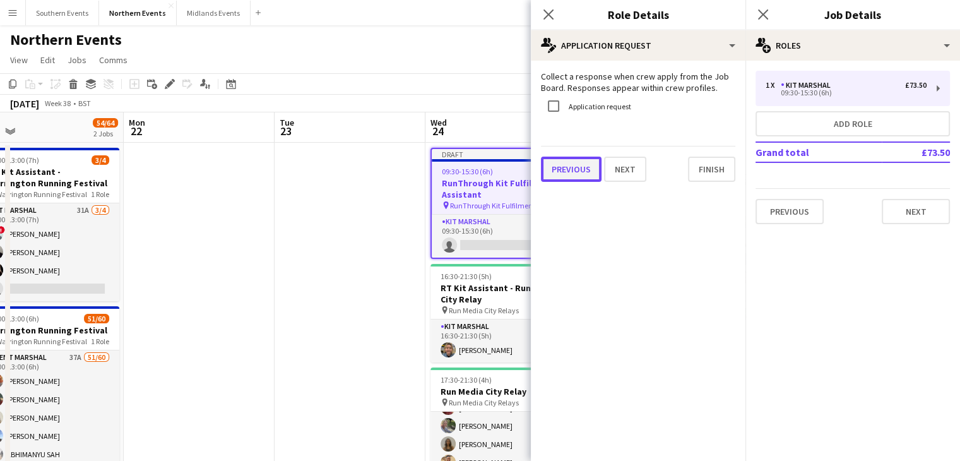
click at [571, 164] on button "Previous" at bounding box center [571, 169] width 61 height 25
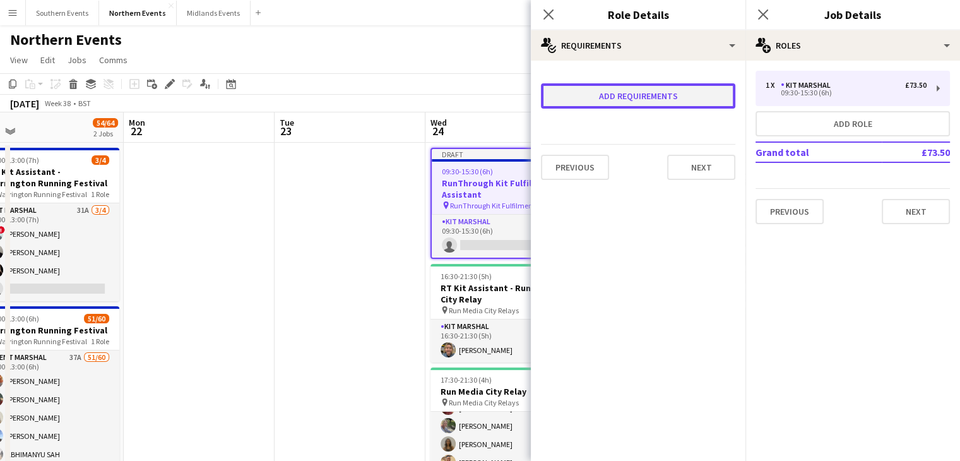
click at [608, 102] on button "Add requirements" at bounding box center [638, 95] width 194 height 25
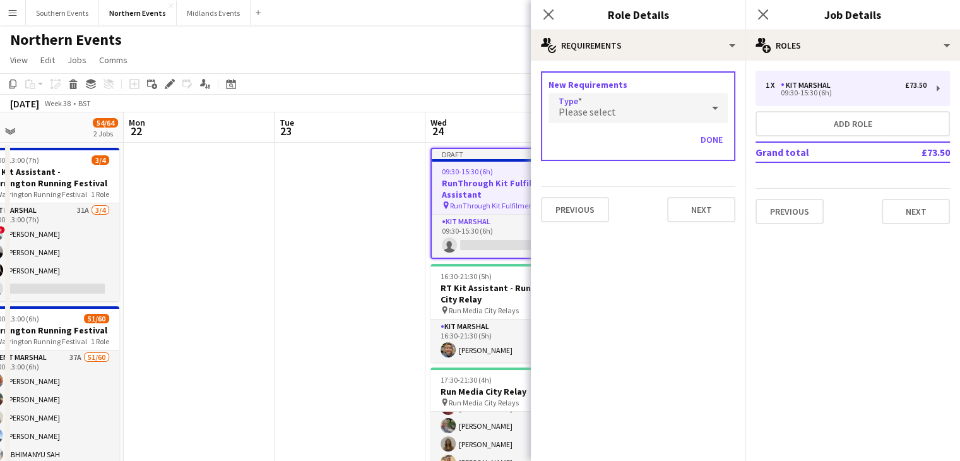
click at [619, 121] on div "Please select" at bounding box center [625, 108] width 154 height 30
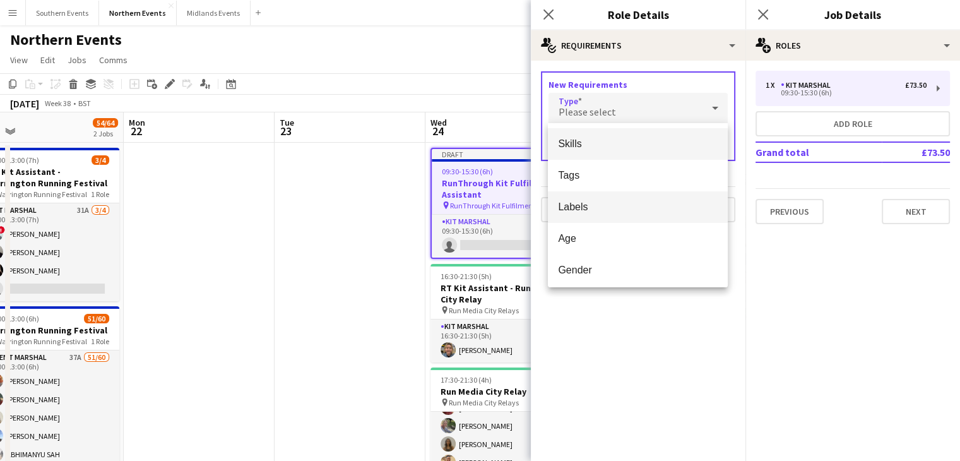
scroll to position [35, 0]
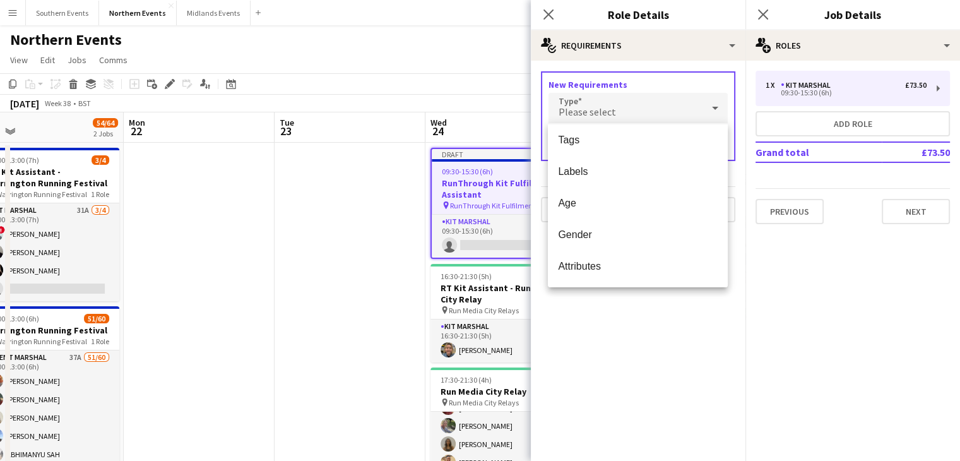
click at [677, 431] on div at bounding box center [480, 230] width 960 height 461
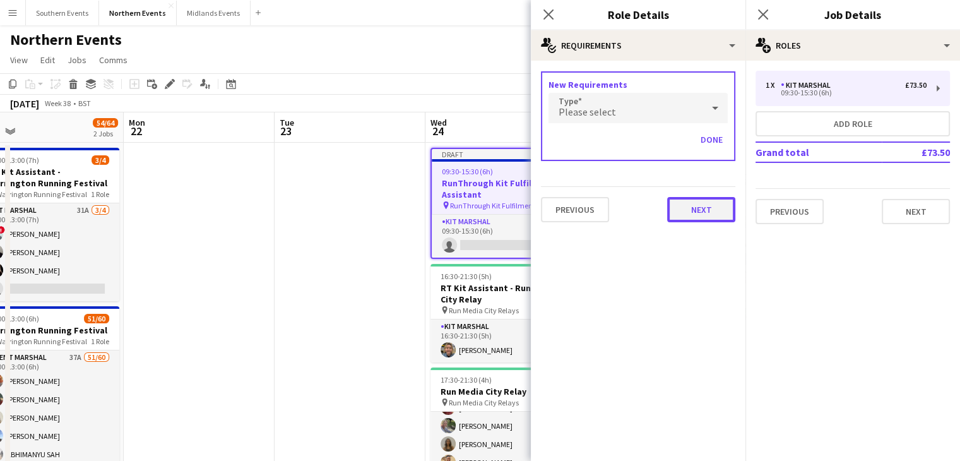
click at [672, 216] on button "Next" at bounding box center [701, 209] width 68 height 25
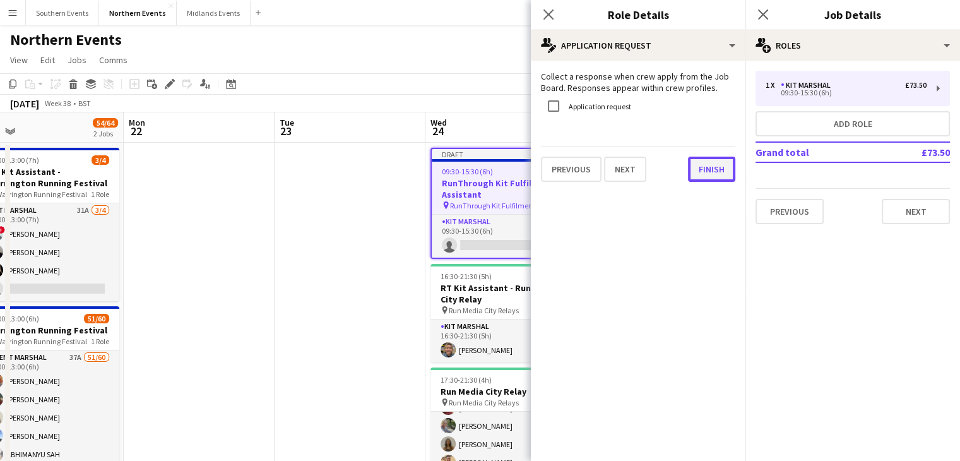
click at [692, 175] on button "Finish" at bounding box center [711, 169] width 47 height 25
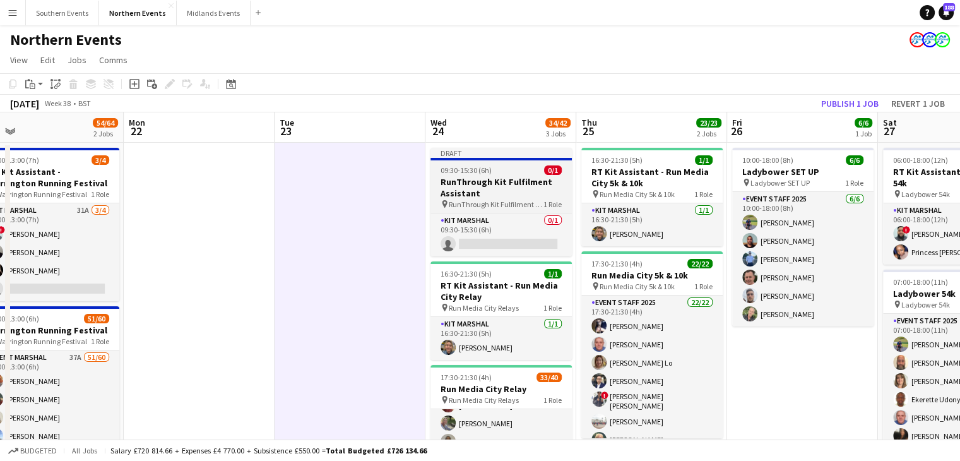
click at [546, 177] on h3 "RunThrough Kit Fulfilment Assistant" at bounding box center [500, 187] width 141 height 23
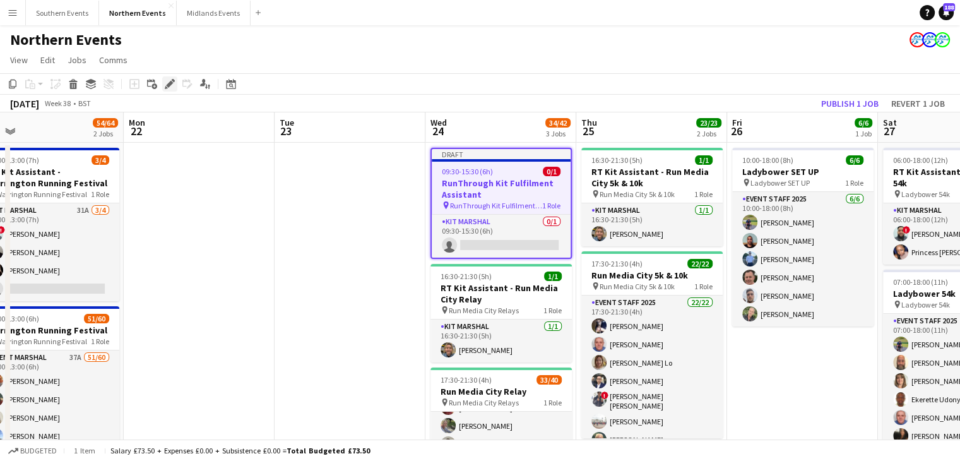
click at [176, 86] on div "Edit" at bounding box center [169, 83] width 15 height 15
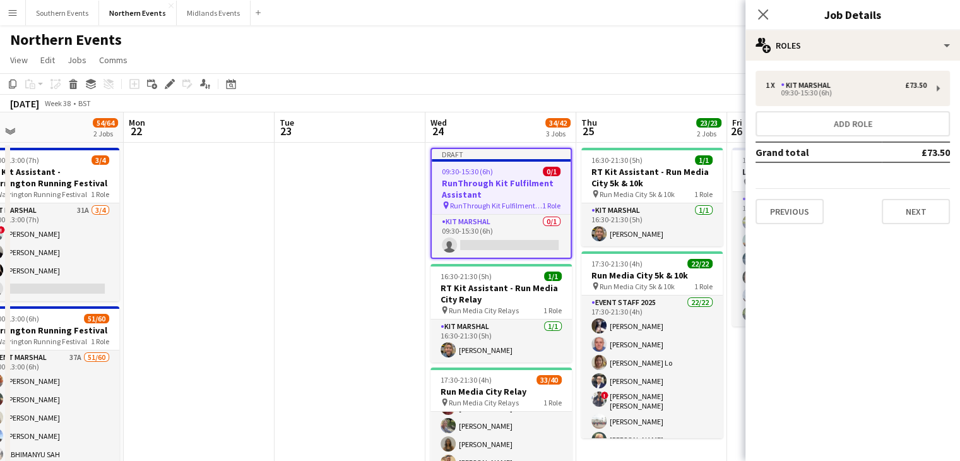
click at [520, 189] on h3 "RunThrough Kit Fulfilment Assistant" at bounding box center [501, 188] width 139 height 23
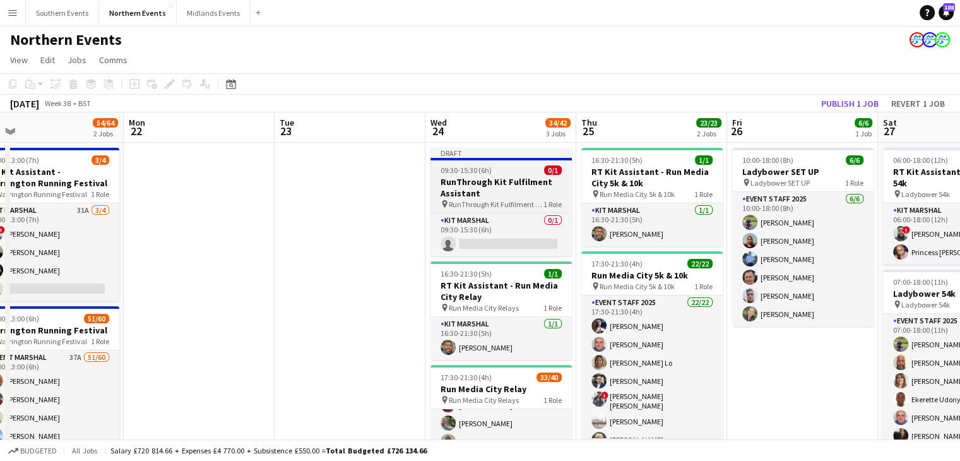
click at [520, 189] on h3 "RunThrough Kit Fulfilment Assistant" at bounding box center [500, 187] width 141 height 23
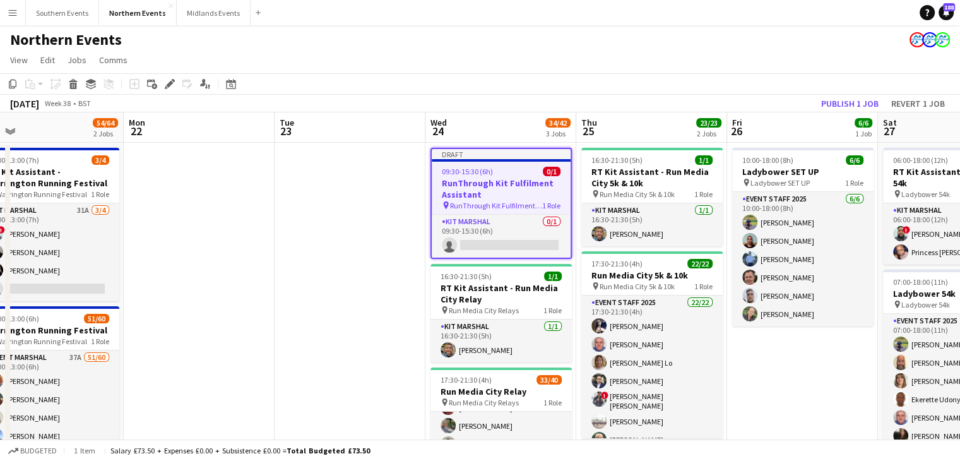
click at [506, 157] on div "Draft" at bounding box center [501, 154] width 139 height 10
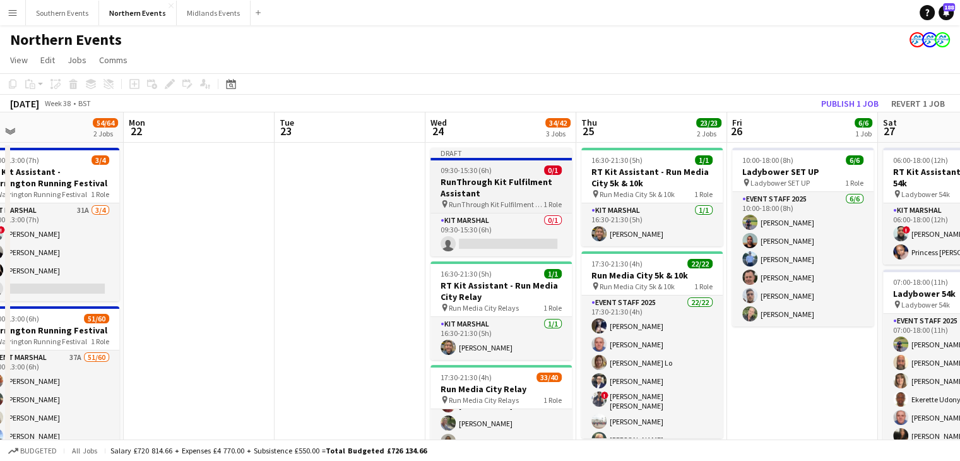
click at [474, 190] on h3 "RunThrough Kit Fulfilment Assistant" at bounding box center [500, 187] width 141 height 23
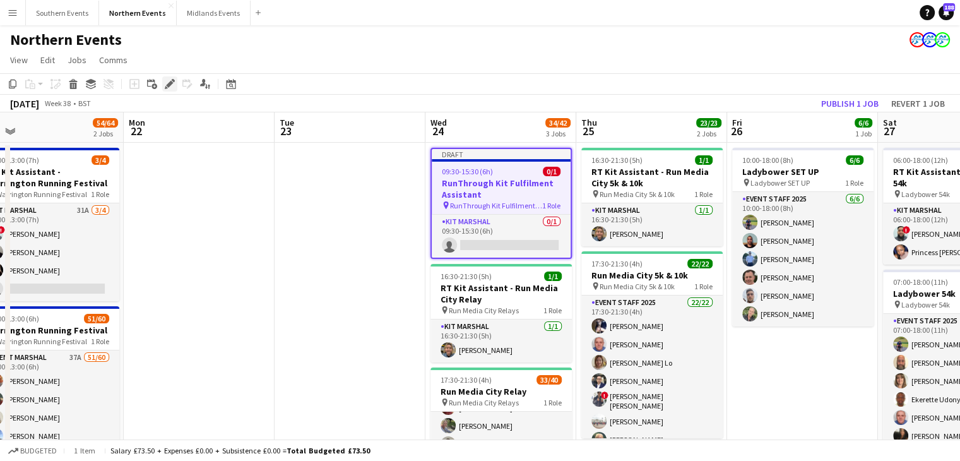
click at [169, 84] on icon at bounding box center [169, 84] width 7 height 7
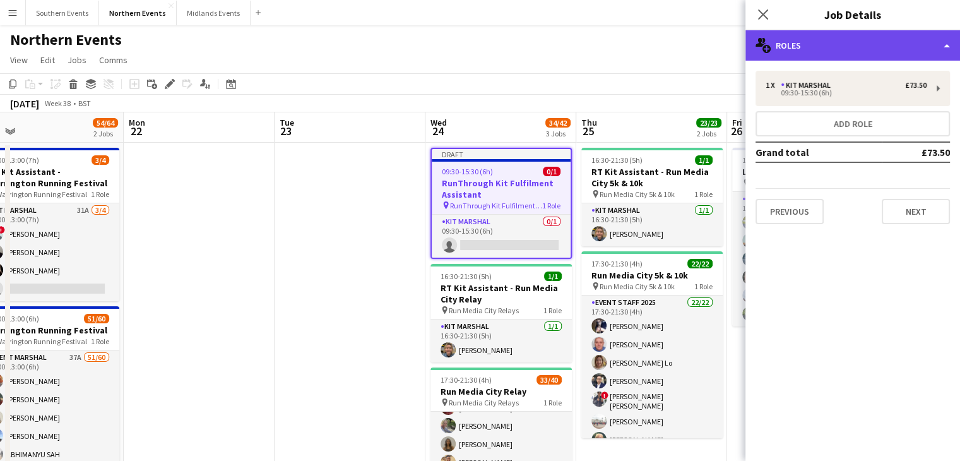
click at [772, 42] on div "multiple-users-add Roles" at bounding box center [852, 45] width 215 height 30
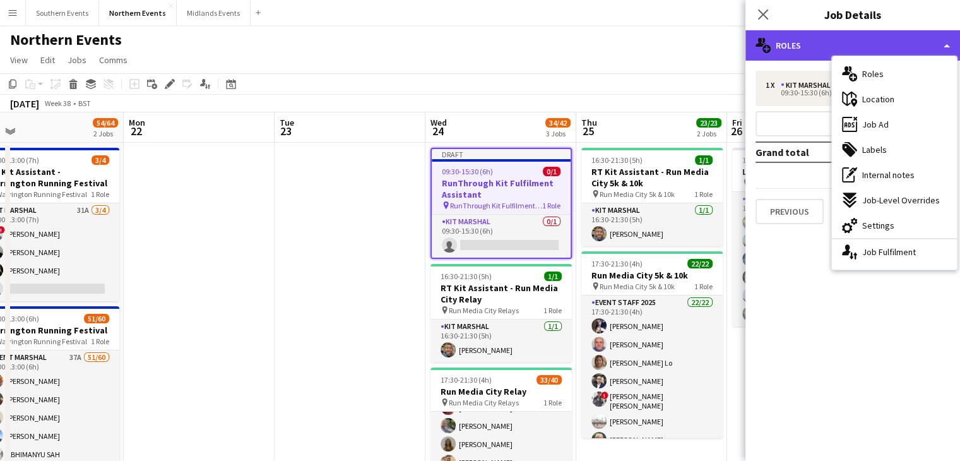
click at [772, 42] on div "multiple-users-add Roles" at bounding box center [852, 45] width 215 height 30
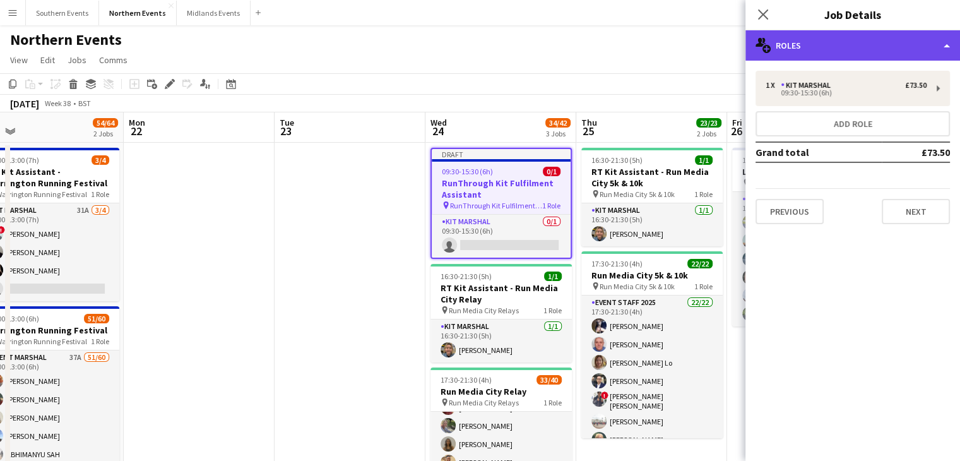
click at [772, 42] on div "multiple-users-add Roles" at bounding box center [852, 45] width 215 height 30
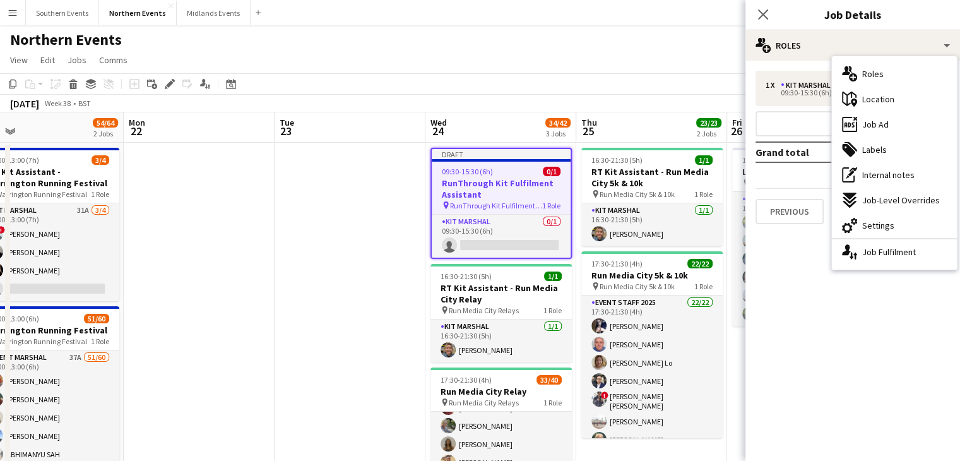
click at [842, 312] on mat-expansion-panel "pencil3 General details 1 x Kit Marshal £73.50 09:30-15:30 (6h) Add role Grand …" at bounding box center [852, 261] width 215 height 400
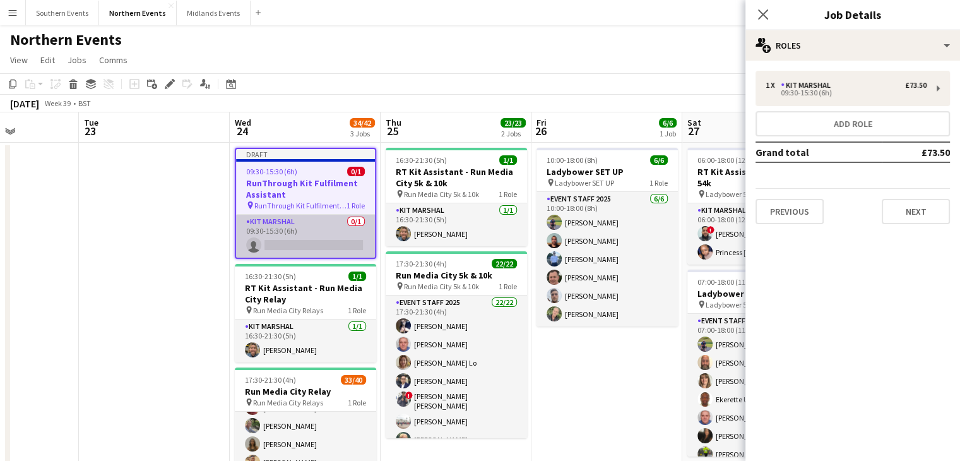
scroll to position [0, 369]
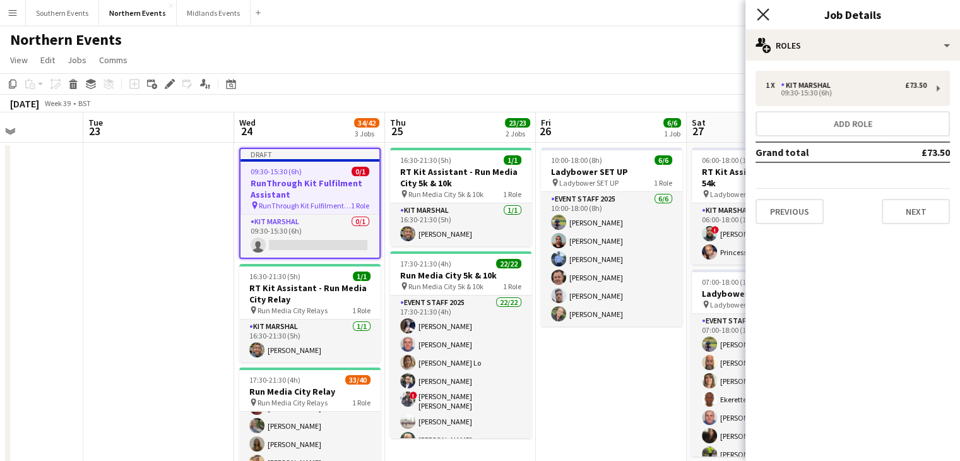
click at [759, 18] on icon at bounding box center [763, 14] width 12 height 12
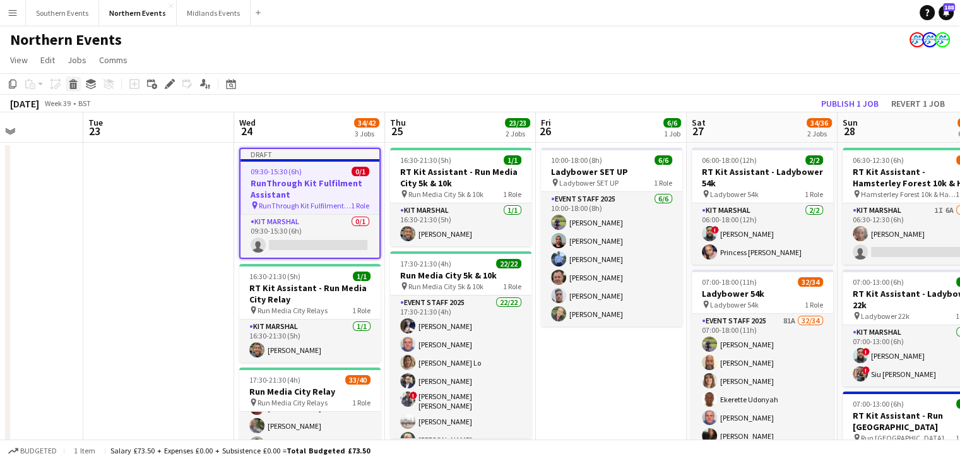
click at [75, 84] on icon at bounding box center [73, 86] width 7 height 6
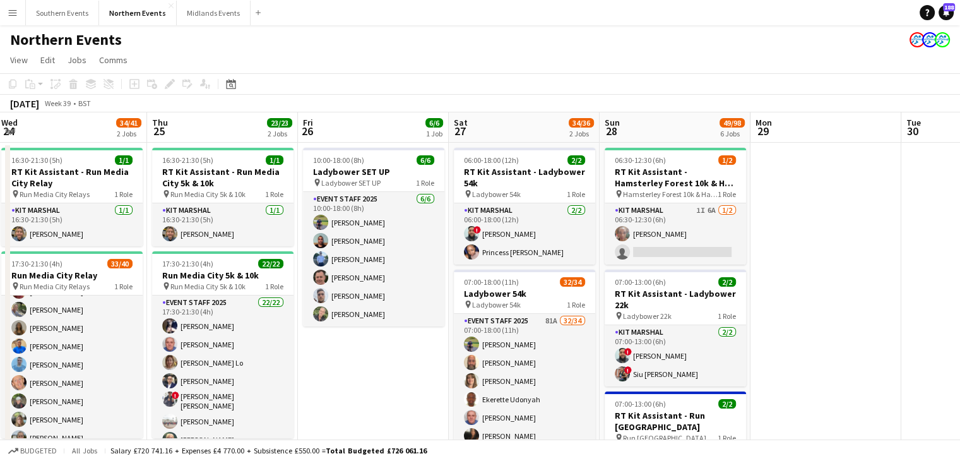
scroll to position [0, 305]
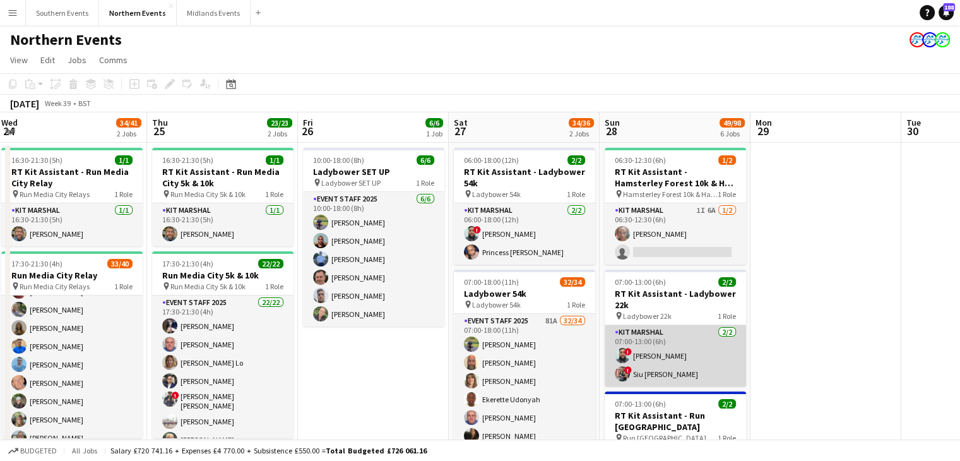
click at [666, 369] on app-card-role "Kit Marshal [DATE] 07:00-13:00 (6h) ! [PERSON_NAME] ! [PERSON_NAME] [PERSON_NAM…" at bounding box center [675, 355] width 141 height 61
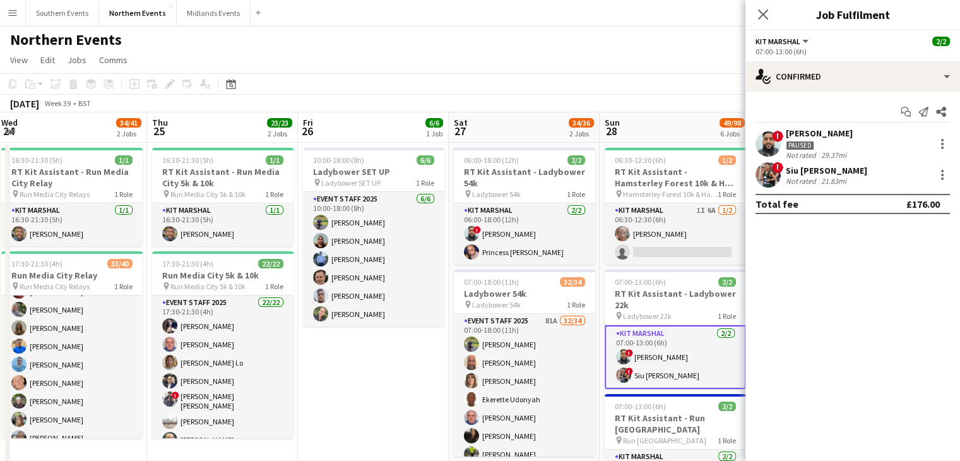
click at [764, 172] on app-user-avatar at bounding box center [767, 174] width 25 height 25
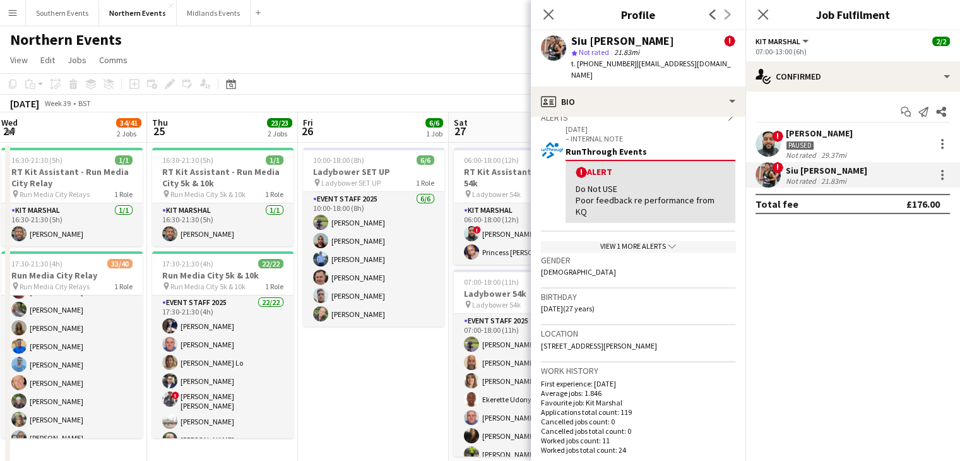
scroll to position [0, 0]
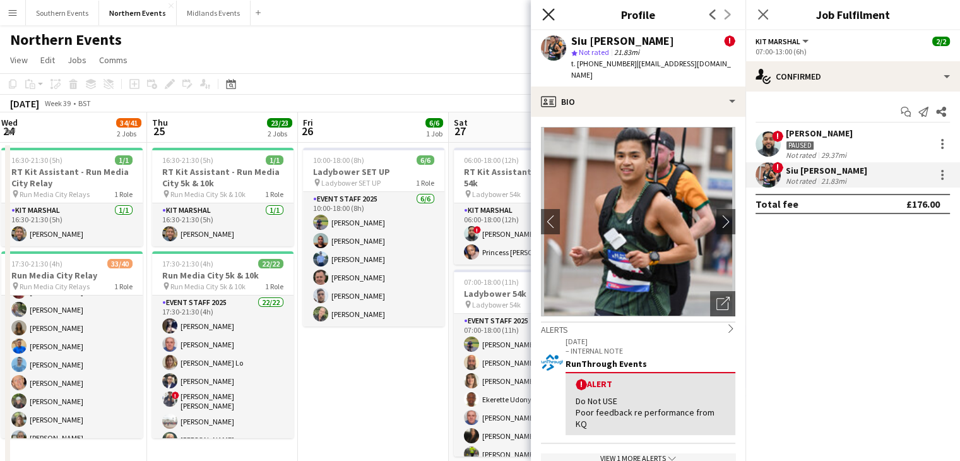
click at [545, 19] on icon "Close pop-in" at bounding box center [548, 14] width 12 height 12
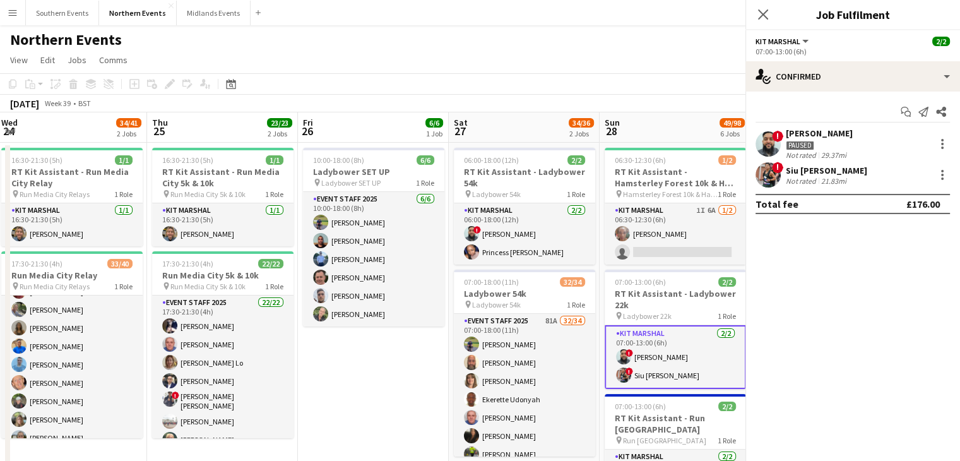
click at [762, 13] on icon at bounding box center [763, 14] width 12 height 12
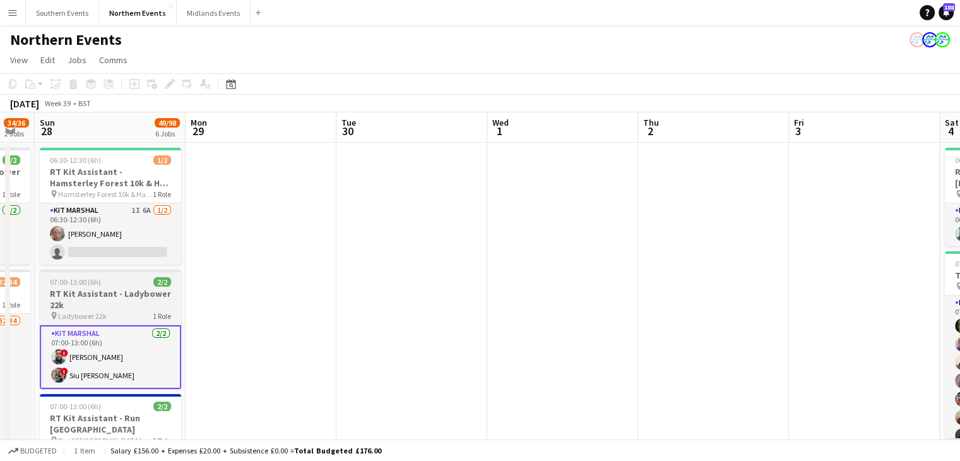
scroll to position [0, 319]
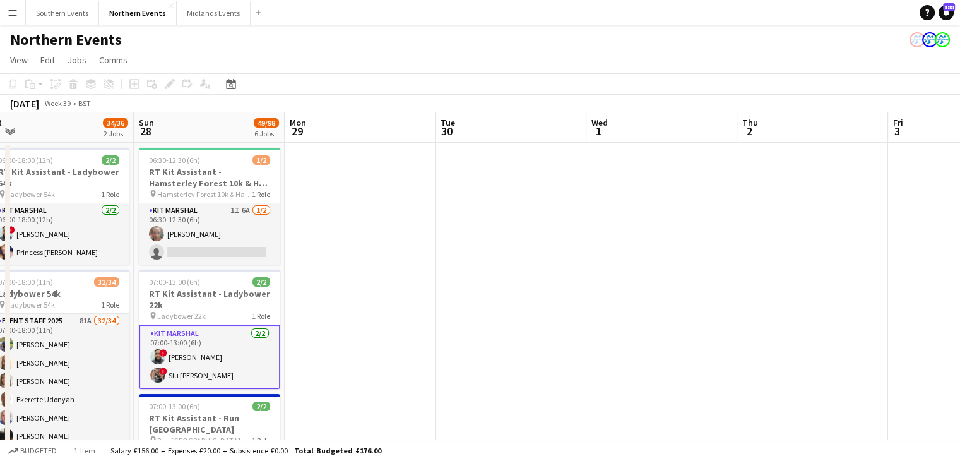
click at [176, 381] on app-card-role "Kit Marshal [DATE] 07:00-13:00 (6h) ! [PERSON_NAME] ! [PERSON_NAME] [PERSON_NAM…" at bounding box center [209, 357] width 141 height 64
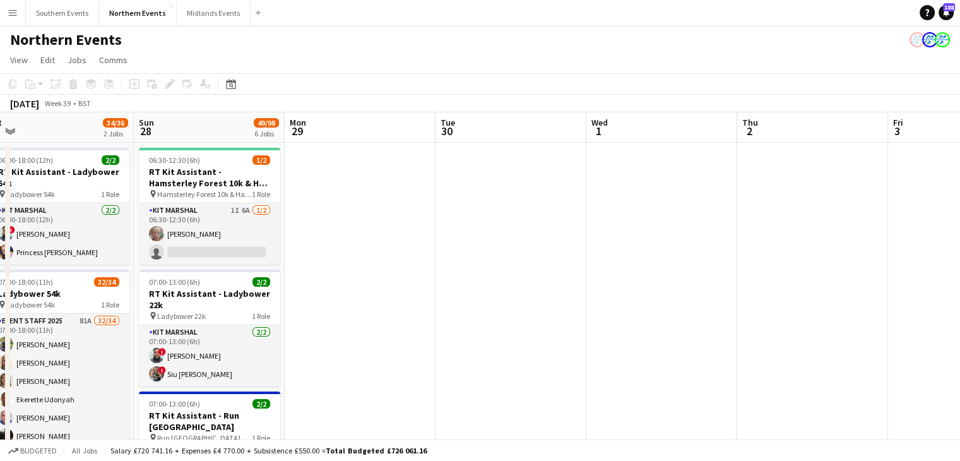
drag, startPoint x: 176, startPoint y: 381, endPoint x: 184, endPoint y: 371, distance: 12.5
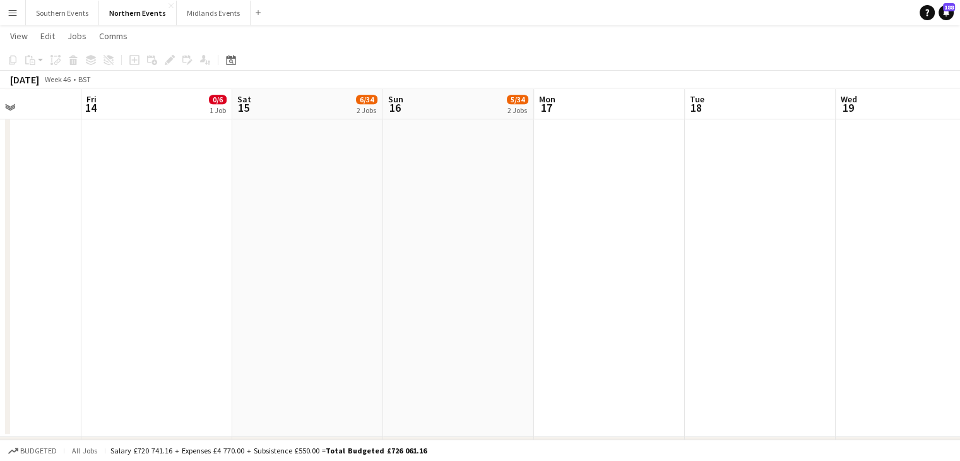
scroll to position [0, 341]
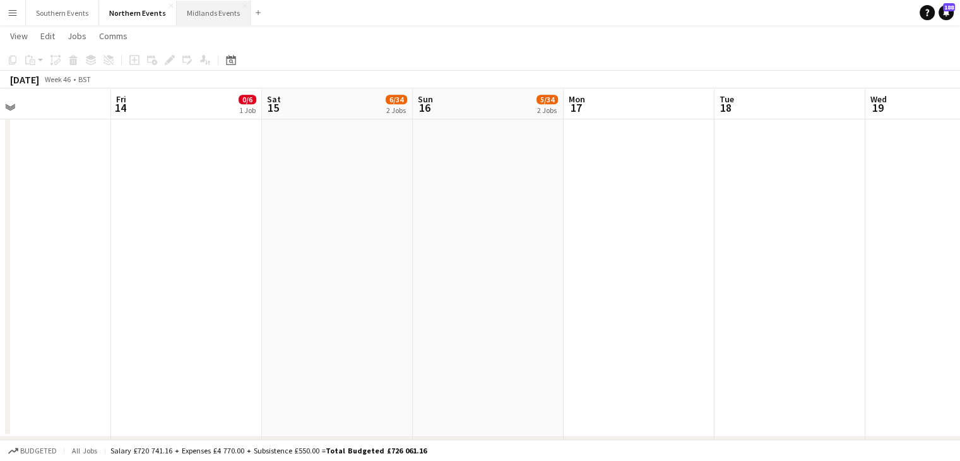
click at [225, 13] on button "Midlands Events Close" at bounding box center [214, 13] width 74 height 25
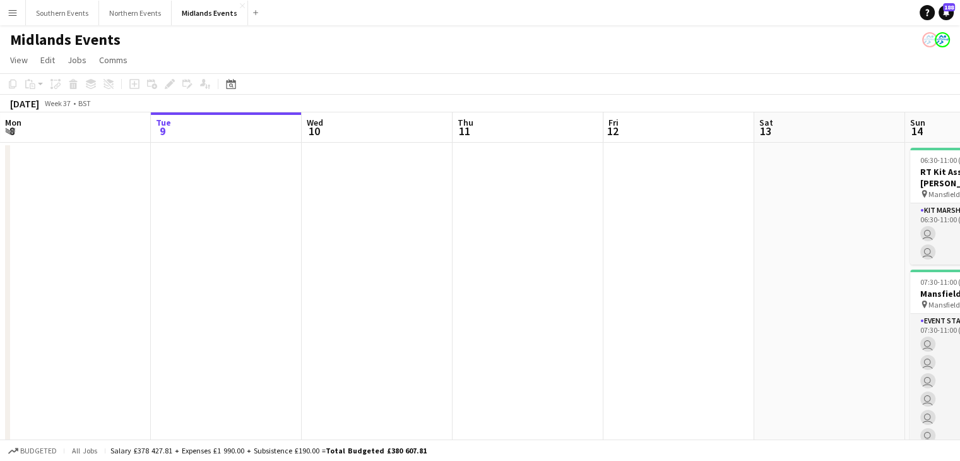
drag, startPoint x: 302, startPoint y: 238, endPoint x: 9, endPoint y: 319, distance: 303.2
click at [9, 319] on div "chevron-right New group Sat 6 Sun 7 30/38 2 Jobs Mon 8 Tue 9 Wed 10 Thu 11 Fri …" at bounding box center [480, 326] width 960 height 429
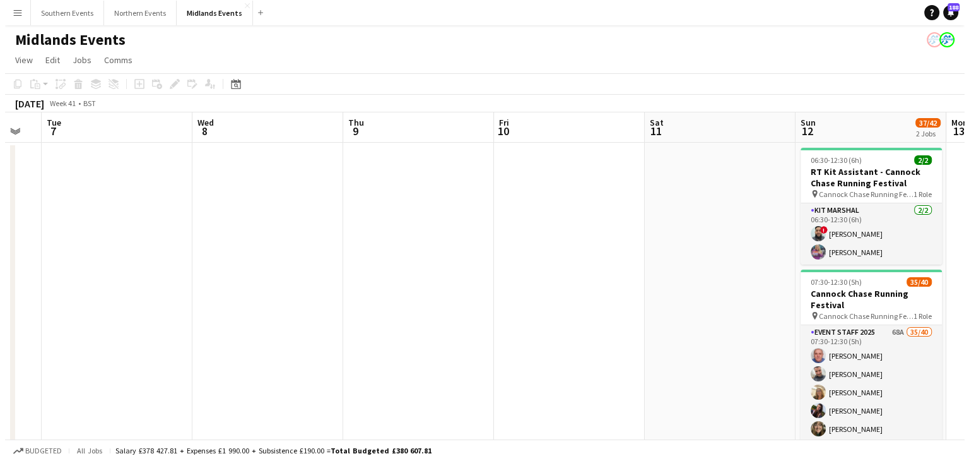
scroll to position [0, 351]
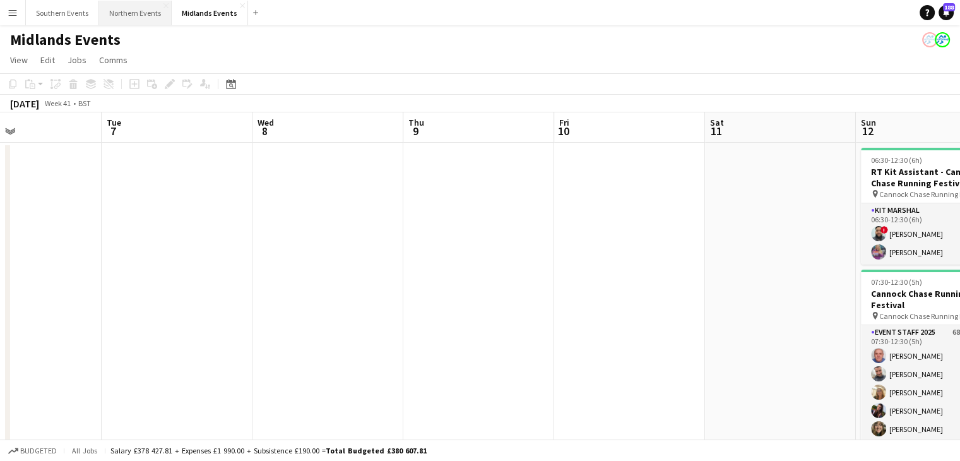
click at [142, 13] on button "Northern Events Close" at bounding box center [135, 13] width 73 height 25
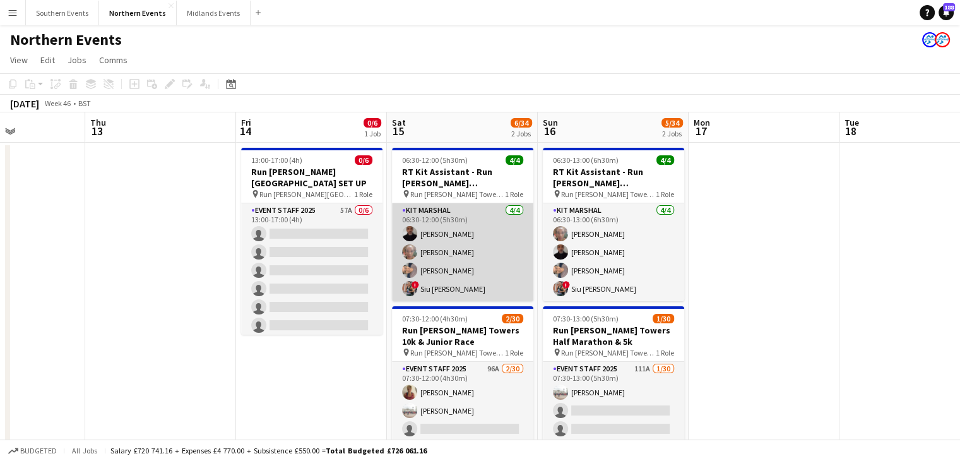
click at [496, 298] on app-card-role "Kit Marshal [DATE] 06:30-12:00 (5h30m) [PERSON_NAME] [PERSON_NAME] [PERSON_NAME…" at bounding box center [462, 252] width 141 height 98
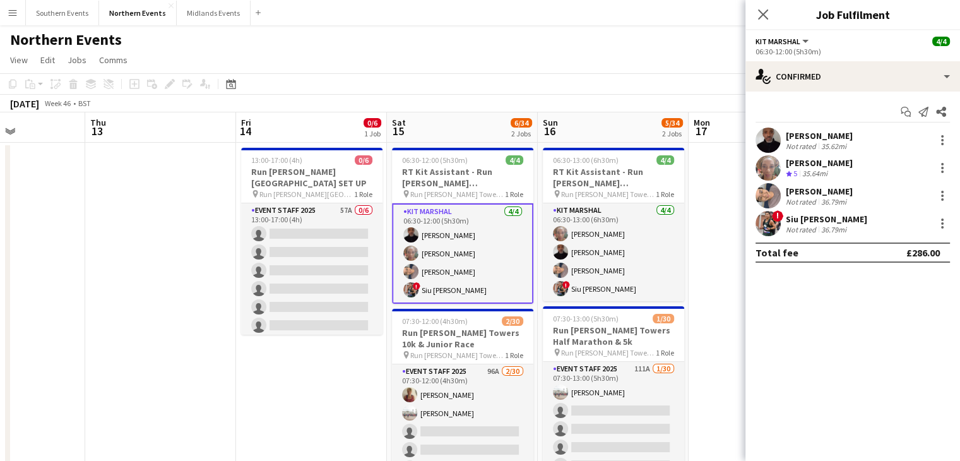
click at [765, 6] on div "Close pop-in" at bounding box center [762, 14] width 35 height 29
